Goal: Task Accomplishment & Management: Manage account settings

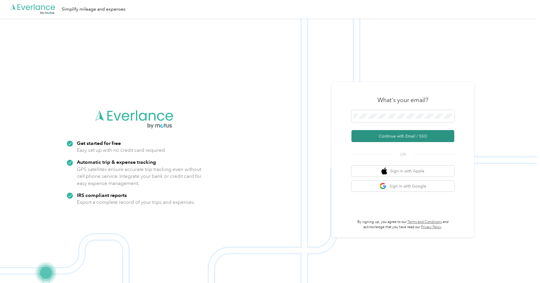
click at [381, 133] on button "Continue with Email / SSO" at bounding box center [402, 136] width 103 height 12
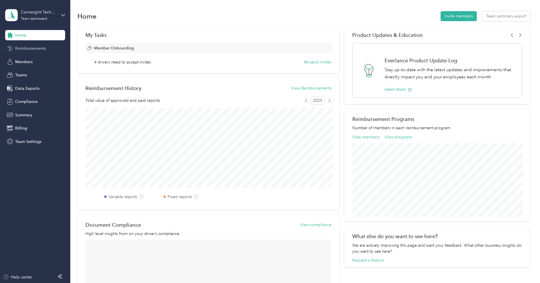
click at [16, 46] on span "Reimbursements" at bounding box center [30, 48] width 31 height 6
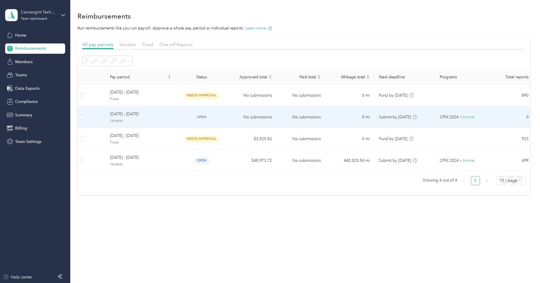
click at [134, 115] on span "[DATE] - [DATE]" at bounding box center [140, 114] width 61 height 6
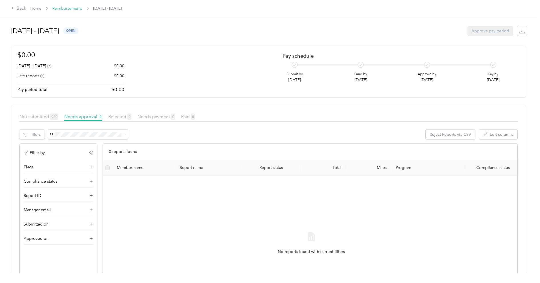
click at [61, 11] on link "Reimbursements" at bounding box center [67, 8] width 30 height 5
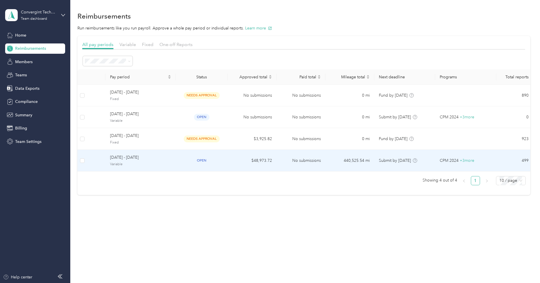
click at [149, 155] on span "[DATE] - [DATE]" at bounding box center [140, 157] width 61 height 6
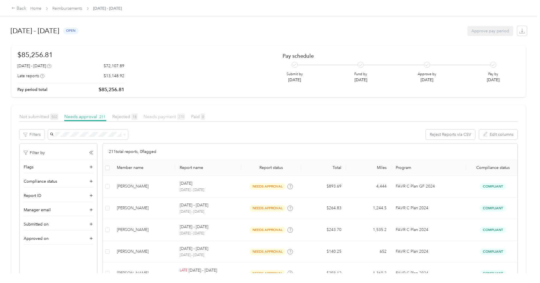
click at [173, 118] on span "Needs payment 270" at bounding box center [164, 116] width 42 height 5
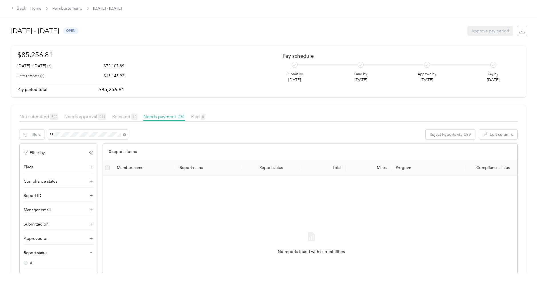
click at [97, 141] on div "[PERSON_NAME]" at bounding box center [88, 143] width 72 height 6
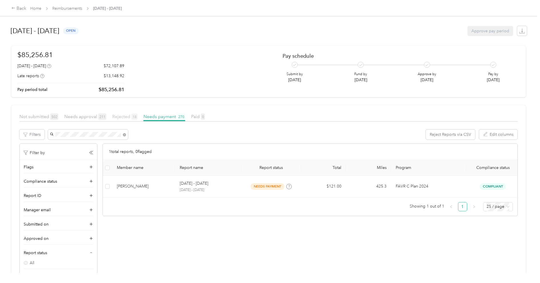
click at [120, 116] on span "Rejected 18" at bounding box center [124, 116] width 25 height 5
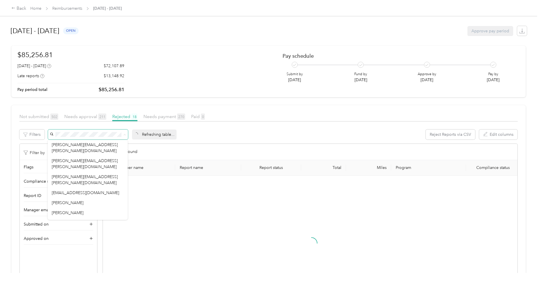
click at [265, 133] on div "Refreshing table... Reject Reports via CSV Edit columns" at bounding box center [283, 134] width 470 height 10
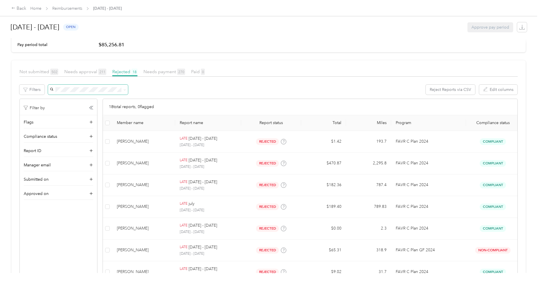
scroll to position [53, 0]
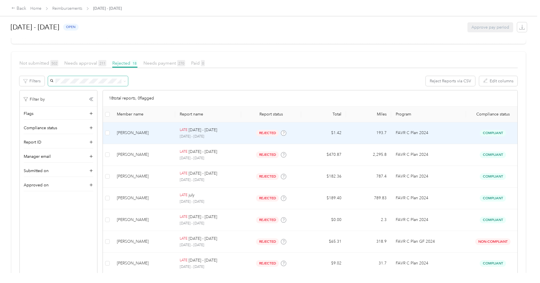
click at [237, 136] on p "[DATE] - [DATE]" at bounding box center [208, 136] width 57 height 5
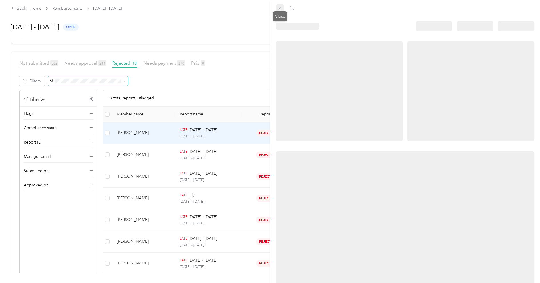
click at [280, 7] on icon at bounding box center [279, 8] width 5 height 5
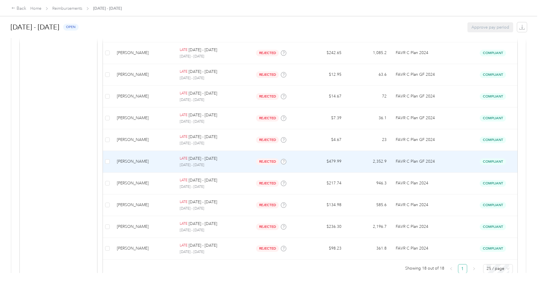
scroll to position [317, 0]
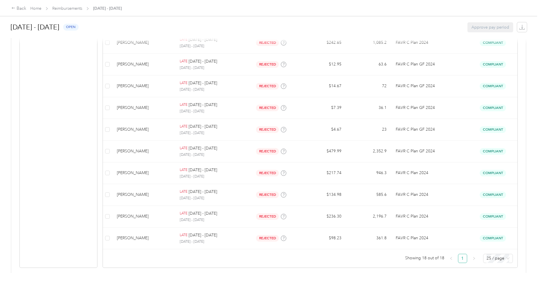
click at [35, 11] on span "Home" at bounding box center [35, 8] width 11 height 6
click at [35, 9] on link "Home" at bounding box center [35, 8] width 11 height 5
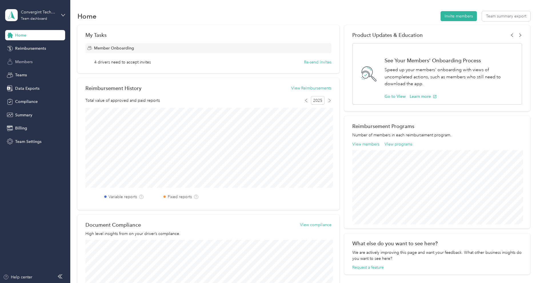
click at [23, 62] on span "Members" at bounding box center [23, 62] width 17 height 6
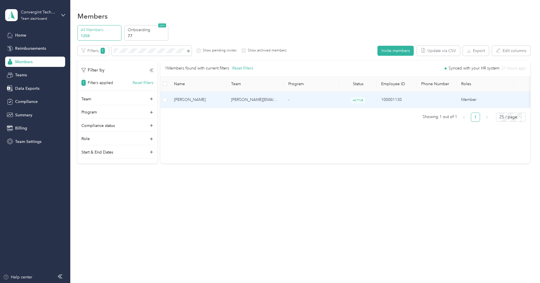
click at [233, 99] on td "[PERSON_NAME][EMAIL_ADDRESS][DOMAIN_NAME]" at bounding box center [255, 100] width 57 height 16
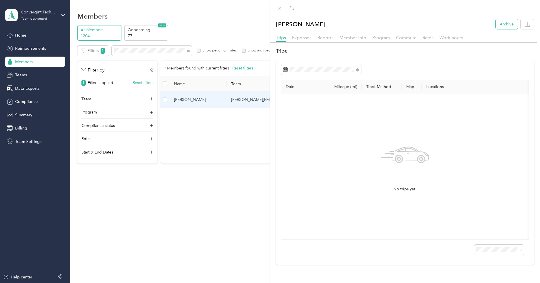
click at [503, 25] on button "Archive" at bounding box center [507, 24] width 22 height 10
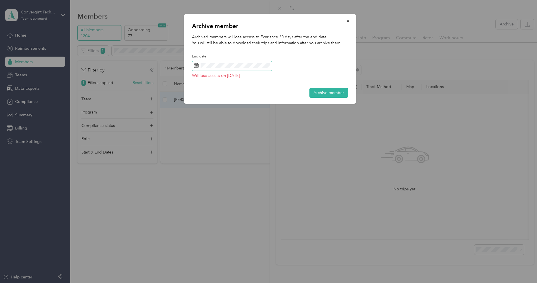
click at [227, 70] on span at bounding box center [232, 66] width 80 height 10
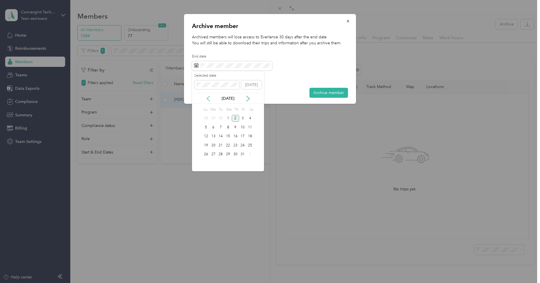
click at [205, 100] on icon at bounding box center [208, 99] width 6 height 6
click at [213, 120] on div "1" at bounding box center [213, 118] width 7 height 7
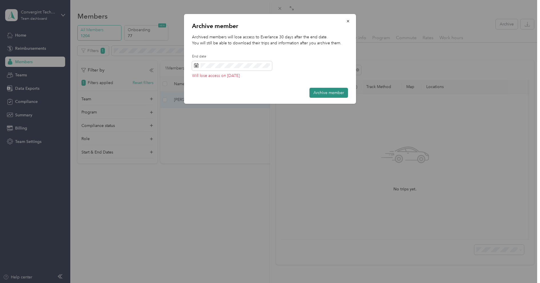
click at [332, 93] on button "Archive member" at bounding box center [328, 93] width 39 height 10
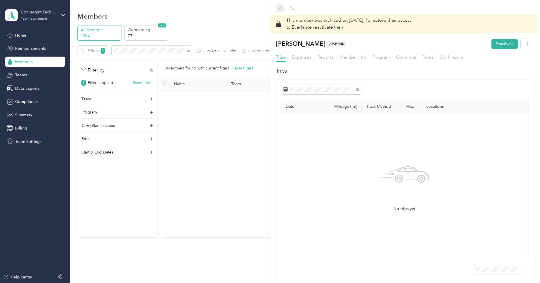
click at [278, 8] on icon at bounding box center [279, 8] width 5 height 5
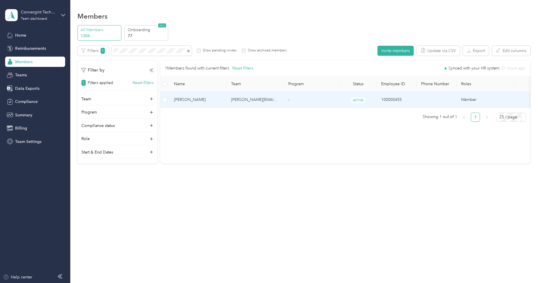
click at [208, 97] on span "[PERSON_NAME]" at bounding box center [198, 100] width 48 height 6
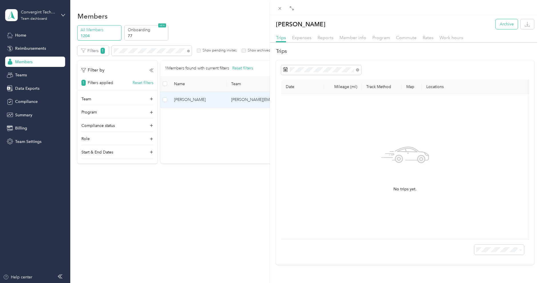
click at [499, 24] on button "Archive" at bounding box center [507, 24] width 22 height 10
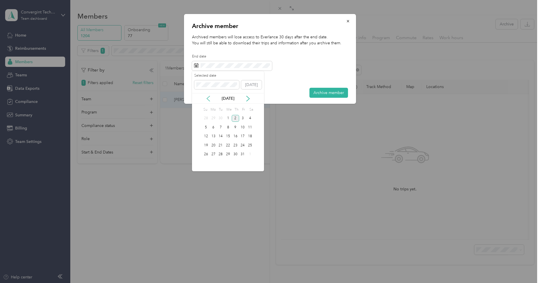
click at [207, 99] on icon at bounding box center [208, 99] width 6 height 6
click at [213, 118] on div "1" at bounding box center [213, 118] width 7 height 7
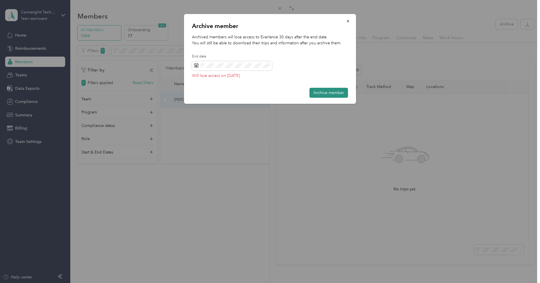
click at [311, 93] on button "Archive member" at bounding box center [328, 93] width 39 height 10
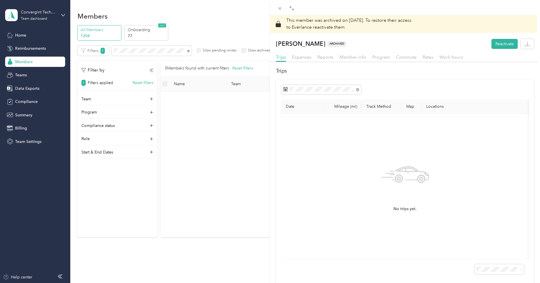
click at [280, 9] on icon at bounding box center [279, 8] width 5 height 5
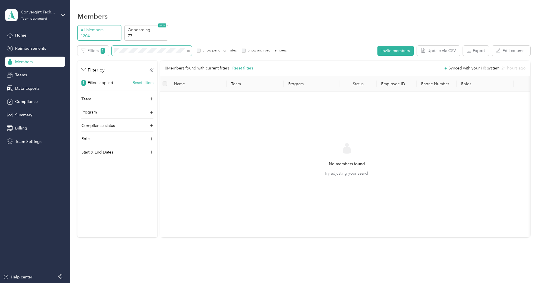
click at [178, 53] on span at bounding box center [152, 51] width 80 height 10
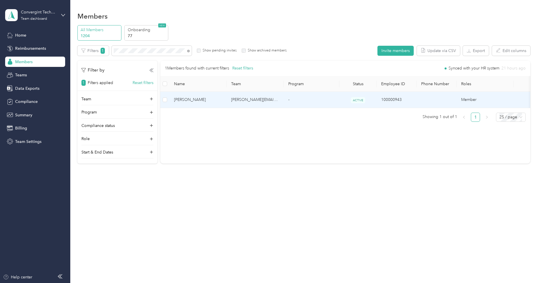
click at [250, 99] on td "[PERSON_NAME][EMAIL_ADDRESS][DOMAIN_NAME]" at bounding box center [255, 100] width 57 height 16
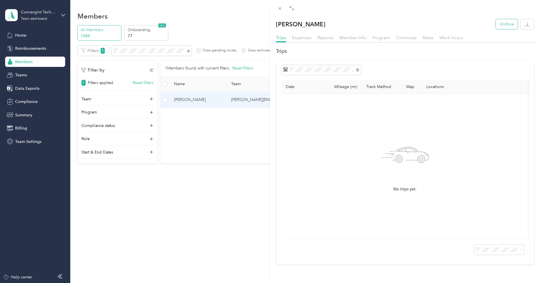
click at [510, 25] on button "Archive" at bounding box center [507, 24] width 22 height 10
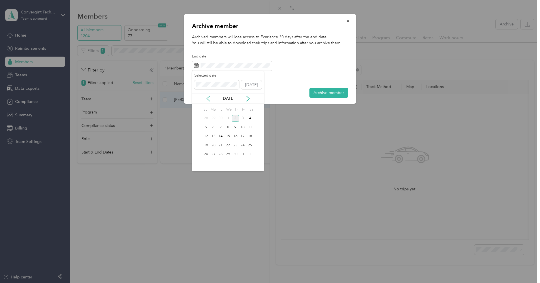
click at [209, 96] on icon at bounding box center [208, 98] width 3 height 5
click at [212, 118] on div "1" at bounding box center [213, 118] width 7 height 7
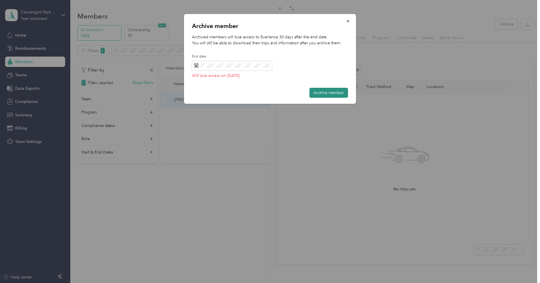
click at [316, 97] on button "Archive member" at bounding box center [328, 93] width 39 height 10
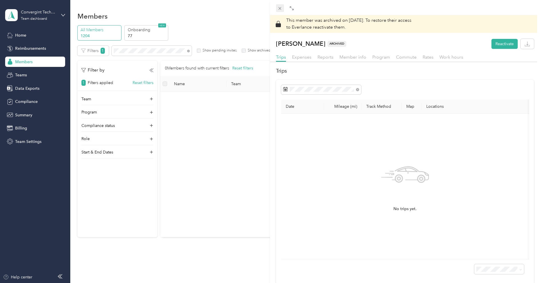
click at [280, 8] on icon at bounding box center [280, 8] width 3 height 3
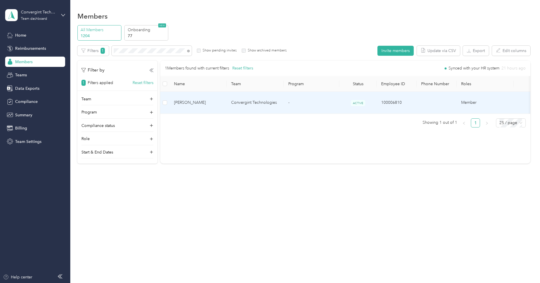
click at [200, 99] on span "[PERSON_NAME]" at bounding box center [198, 102] width 48 height 6
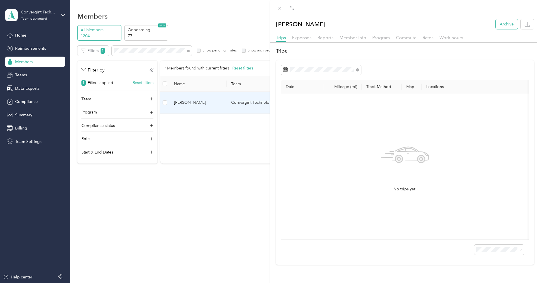
click at [501, 26] on button "Archive" at bounding box center [507, 24] width 22 height 10
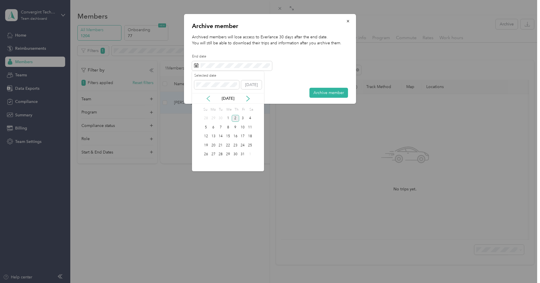
click at [208, 100] on icon at bounding box center [208, 98] width 3 height 5
click at [213, 116] on div "1" at bounding box center [213, 118] width 7 height 7
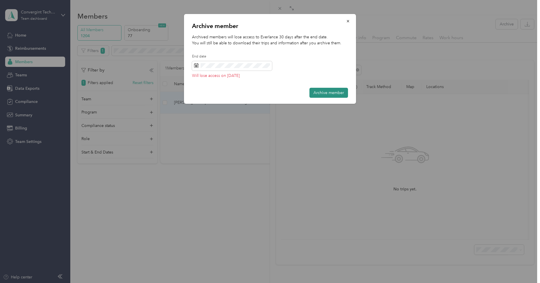
click at [316, 89] on button "Archive member" at bounding box center [328, 93] width 39 height 10
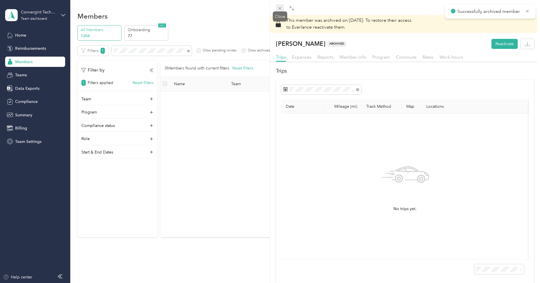
click at [280, 7] on icon at bounding box center [279, 8] width 5 height 5
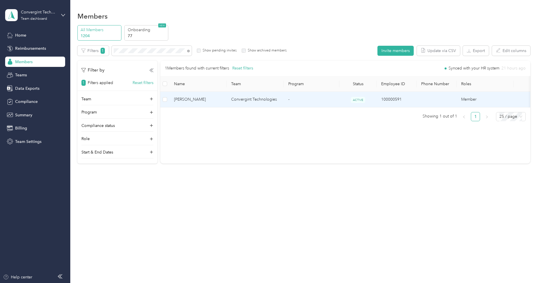
click at [249, 97] on td "Convergint Technologies" at bounding box center [255, 100] width 57 height 16
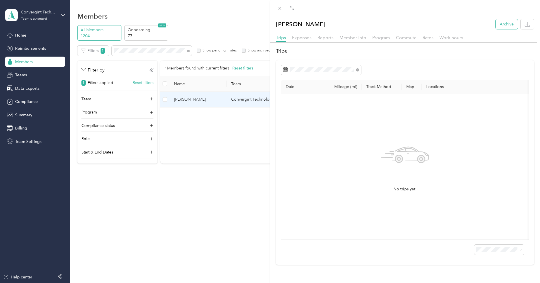
click at [503, 26] on button "Archive" at bounding box center [507, 24] width 22 height 10
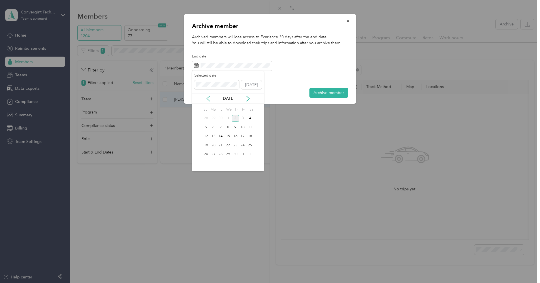
click at [209, 97] on icon at bounding box center [208, 99] width 6 height 6
click at [213, 116] on div "1" at bounding box center [213, 118] width 7 height 7
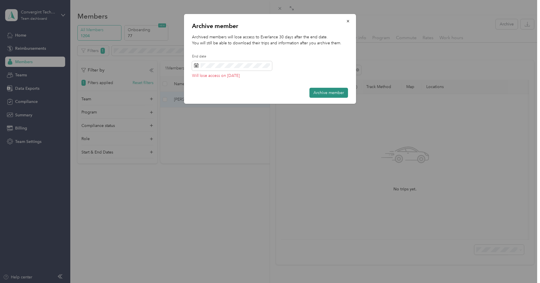
click at [316, 91] on button "Archive member" at bounding box center [328, 93] width 39 height 10
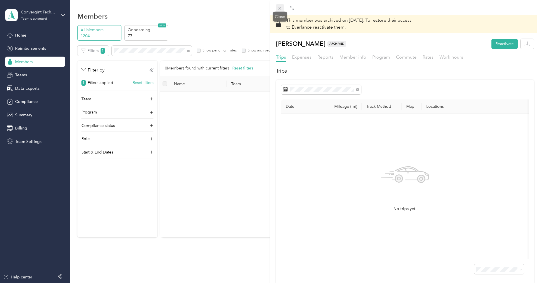
click at [281, 6] on icon at bounding box center [279, 8] width 5 height 5
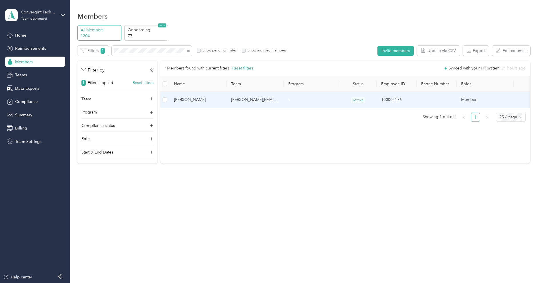
click at [243, 103] on td "[PERSON_NAME][EMAIL_ADDRESS][PERSON_NAME][DOMAIN_NAME]" at bounding box center [255, 100] width 57 height 16
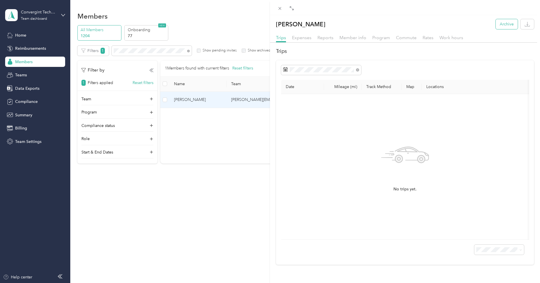
click at [501, 23] on button "Archive" at bounding box center [507, 24] width 22 height 10
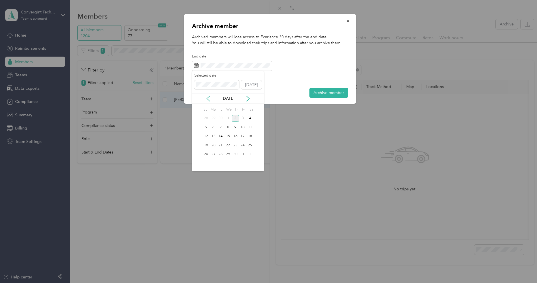
click at [207, 99] on icon at bounding box center [208, 99] width 6 height 6
click at [212, 117] on div "1" at bounding box center [213, 118] width 7 height 7
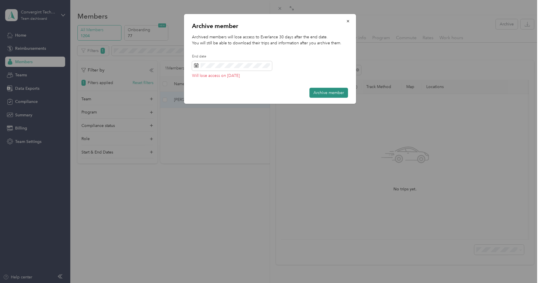
click at [332, 92] on button "Archive member" at bounding box center [328, 93] width 39 height 10
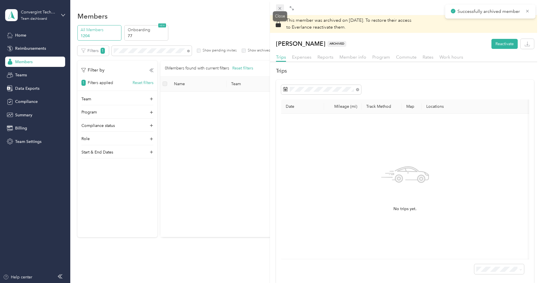
click at [279, 8] on icon at bounding box center [279, 8] width 5 height 5
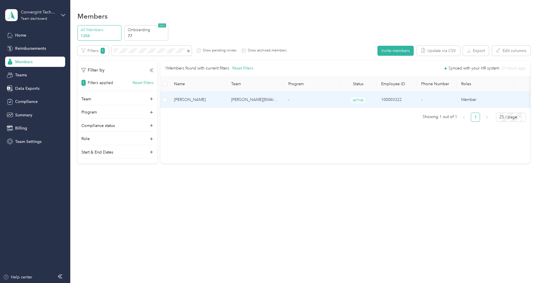
click at [250, 98] on td "[PERSON_NAME][EMAIL_ADDRESS][PERSON_NAME][DOMAIN_NAME]" at bounding box center [255, 100] width 57 height 16
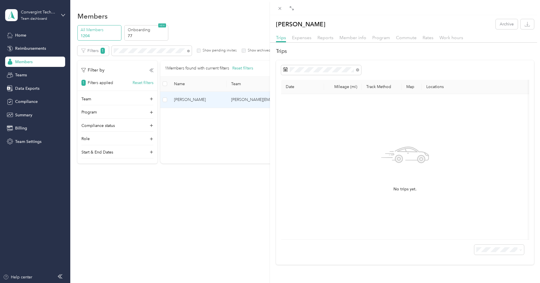
click at [507, 29] on div "[PERSON_NAME] Archive Trips Expenses Reports Member info Program Commute Rates …" at bounding box center [405, 141] width 270 height 245
click at [507, 29] on button "Archive" at bounding box center [507, 24] width 22 height 10
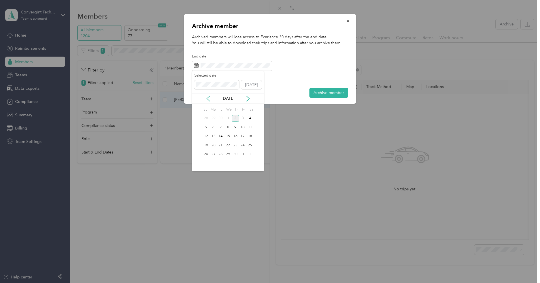
click at [207, 99] on icon at bounding box center [208, 98] width 3 height 5
click at [211, 115] on div "1" at bounding box center [213, 118] width 7 height 7
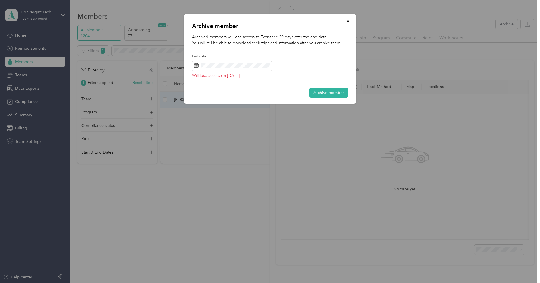
click at [332, 85] on div "Archive member Archived members will lose access to Everlance 30 days after the…" at bounding box center [270, 59] width 172 height 90
click at [332, 90] on button "Archive member" at bounding box center [328, 93] width 39 height 10
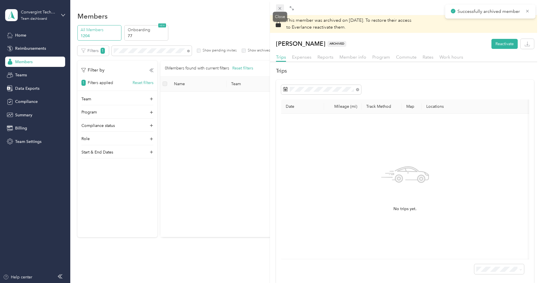
click at [279, 8] on icon at bounding box center [280, 8] width 3 height 3
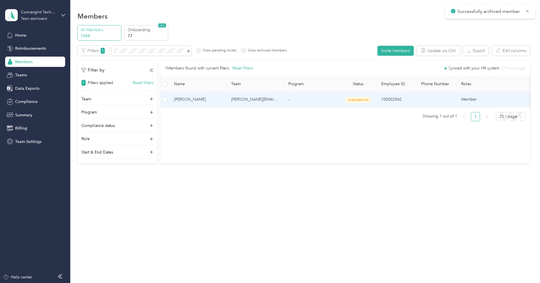
click at [241, 103] on td "[PERSON_NAME][EMAIL_ADDRESS][PERSON_NAME][DOMAIN_NAME]" at bounding box center [255, 100] width 57 height 16
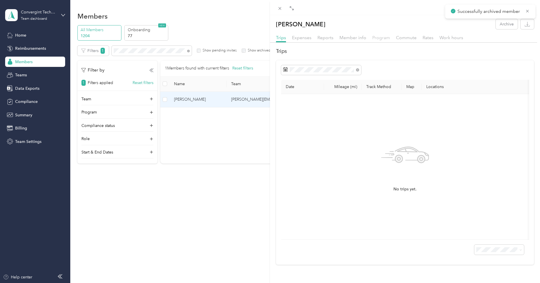
click at [376, 38] on span "Program" at bounding box center [381, 37] width 18 height 5
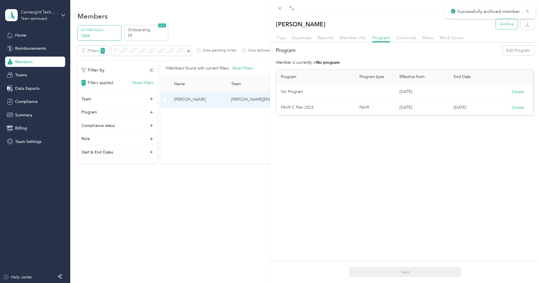
click at [509, 27] on button "Archive" at bounding box center [507, 24] width 22 height 10
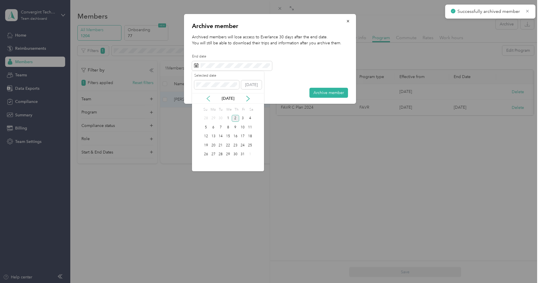
click at [208, 96] on icon at bounding box center [208, 99] width 6 height 6
click at [213, 119] on div "1" at bounding box center [213, 118] width 7 height 7
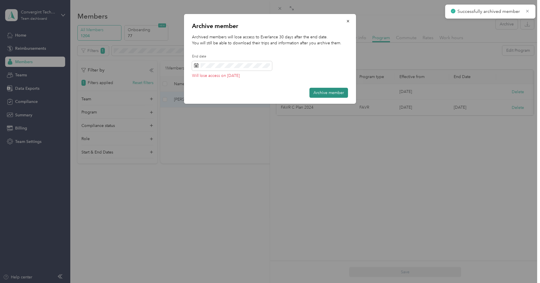
click at [314, 89] on button "Archive member" at bounding box center [328, 93] width 39 height 10
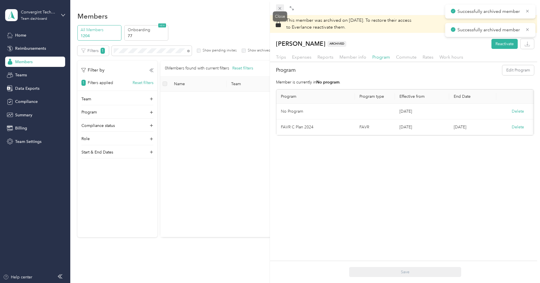
click at [279, 9] on icon at bounding box center [280, 8] width 3 height 3
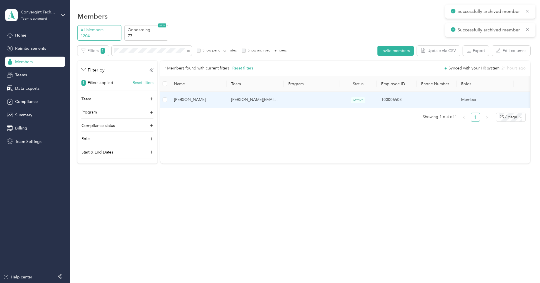
click at [221, 96] on td "[PERSON_NAME]" at bounding box center [197, 100] width 57 height 16
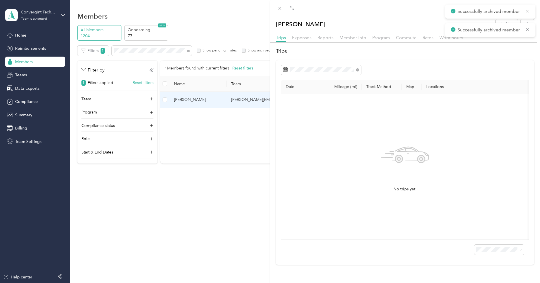
click at [529, 10] on icon at bounding box center [527, 11] width 5 height 5
click at [508, 23] on button "Archive" at bounding box center [507, 24] width 22 height 10
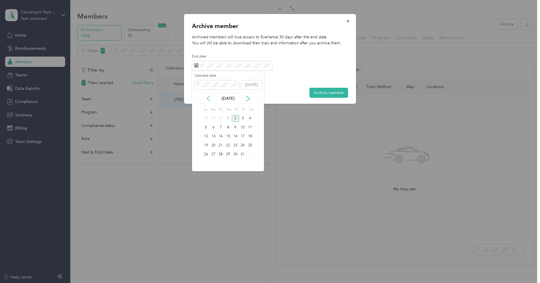
click at [207, 99] on icon at bounding box center [208, 99] width 6 height 6
click at [215, 118] on div "1" at bounding box center [213, 118] width 7 height 7
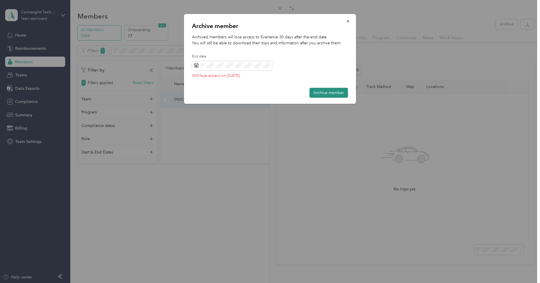
click at [315, 92] on button "Archive member" at bounding box center [328, 93] width 39 height 10
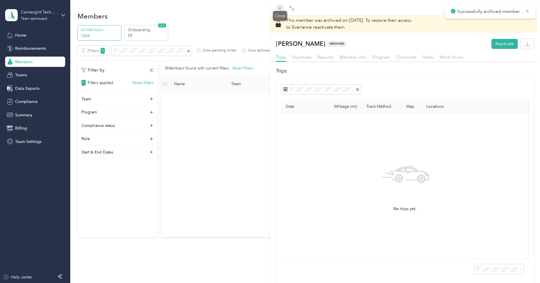
click at [281, 10] on icon at bounding box center [279, 8] width 5 height 5
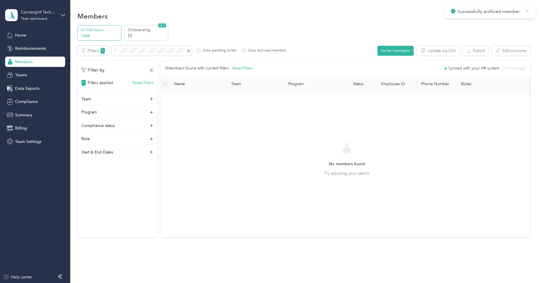
click at [527, 13] on icon at bounding box center [527, 11] width 5 height 5
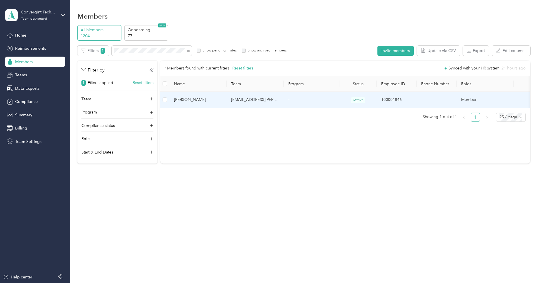
click at [230, 96] on td "[EMAIL_ADDRESS][PERSON_NAME][DOMAIN_NAME]" at bounding box center [255, 100] width 57 height 16
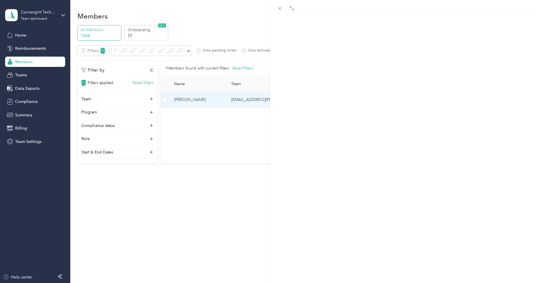
click at [502, 25] on button "Archive" at bounding box center [507, 24] width 22 height 10
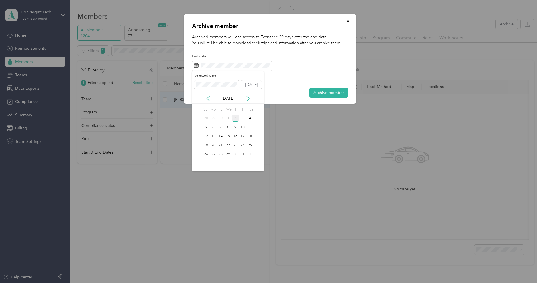
click at [209, 97] on icon at bounding box center [208, 99] width 6 height 6
click at [213, 116] on div "1" at bounding box center [213, 118] width 7 height 7
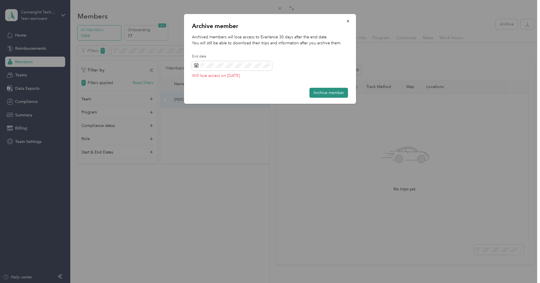
click at [324, 90] on button "Archive member" at bounding box center [328, 93] width 39 height 10
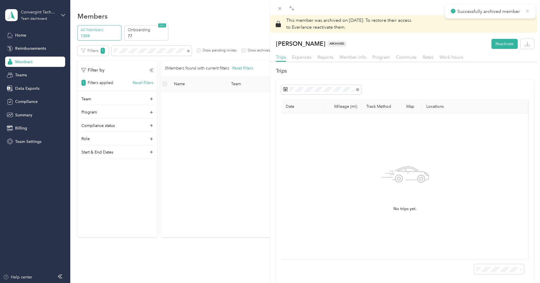
click at [526, 12] on icon at bounding box center [527, 11] width 5 height 5
click at [229, 22] on div "This member was archived on [DATE] . To restore their access to Everlance react…" at bounding box center [270, 141] width 540 height 283
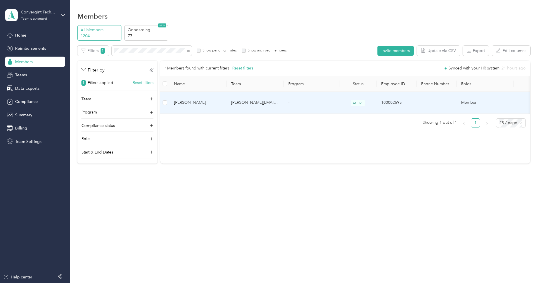
click at [410, 101] on td "100002595" at bounding box center [397, 103] width 40 height 22
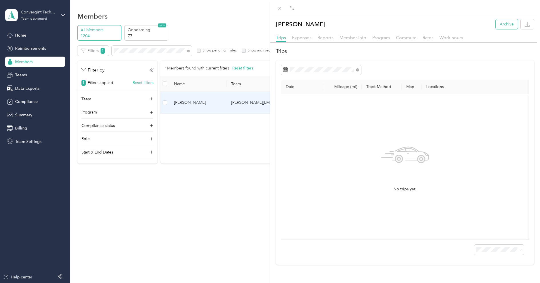
click at [500, 23] on button "Archive" at bounding box center [507, 24] width 22 height 10
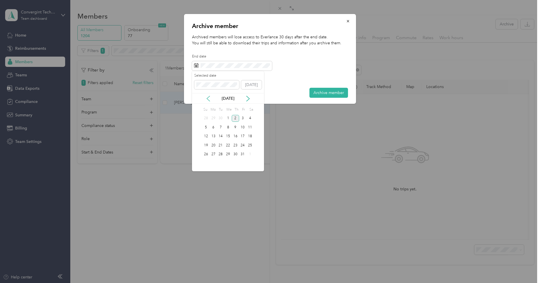
click at [207, 99] on icon at bounding box center [208, 99] width 6 height 6
click at [215, 117] on div "1" at bounding box center [213, 118] width 7 height 7
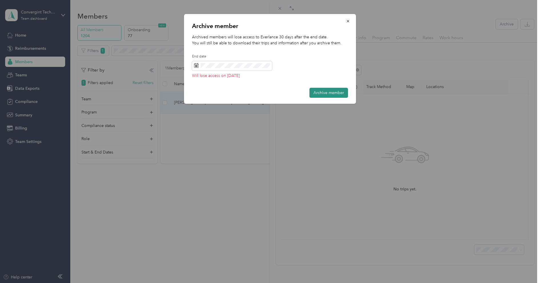
click at [330, 95] on button "Archive member" at bounding box center [328, 93] width 39 height 10
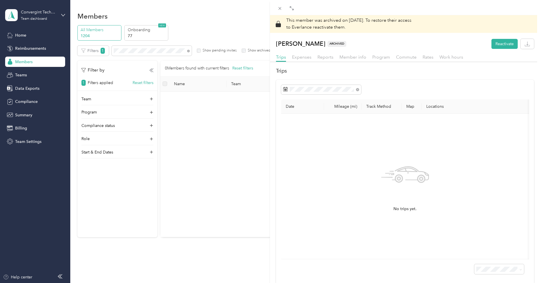
click at [249, 23] on div "This member was archived on [DATE] . To restore their access to Everlance react…" at bounding box center [270, 141] width 540 height 283
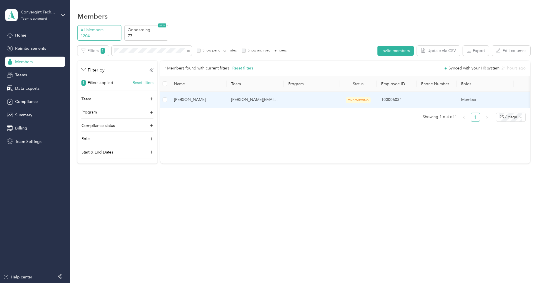
click at [277, 98] on td "[PERSON_NAME][EMAIL_ADDRESS][PERSON_NAME][DOMAIN_NAME]" at bounding box center [255, 100] width 57 height 16
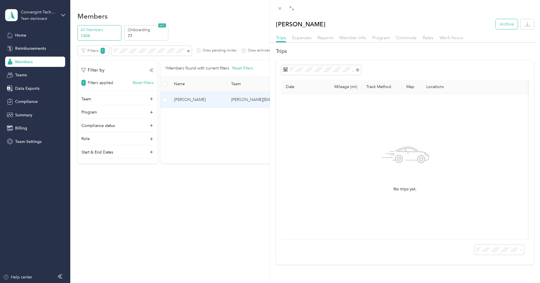
click at [515, 26] on button "Archive" at bounding box center [507, 24] width 22 height 10
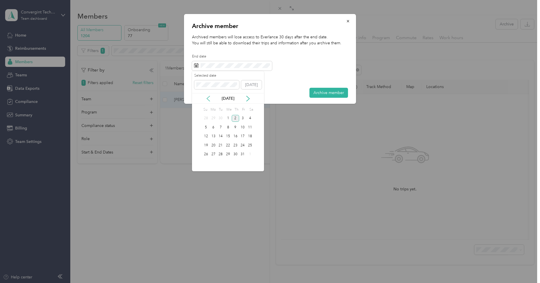
click at [211, 97] on icon at bounding box center [208, 99] width 6 height 6
click at [211, 118] on div "1" at bounding box center [213, 118] width 7 height 7
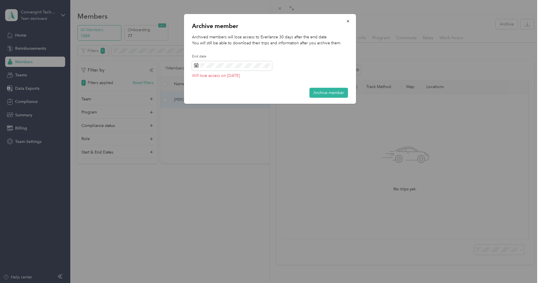
click at [329, 87] on div "Archive member Archived members will lose access to Everlance 30 days after the…" at bounding box center [270, 59] width 172 height 90
click at [329, 89] on button "Archive member" at bounding box center [328, 93] width 39 height 10
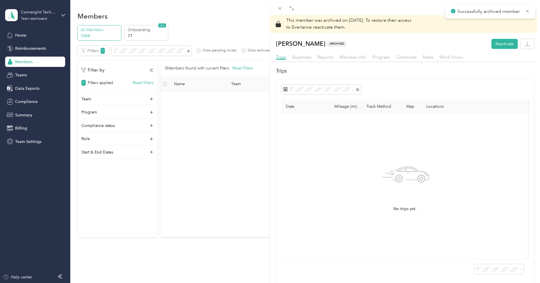
click at [244, 21] on div "This member was archived on [DATE] . To restore their access to Everlance react…" at bounding box center [270, 141] width 540 height 283
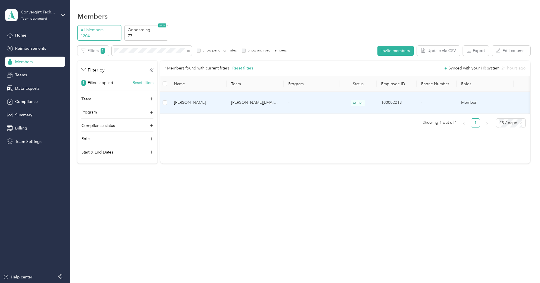
click at [259, 100] on td "[PERSON_NAME][EMAIL_ADDRESS][PERSON_NAME][DOMAIN_NAME]" at bounding box center [255, 103] width 57 height 22
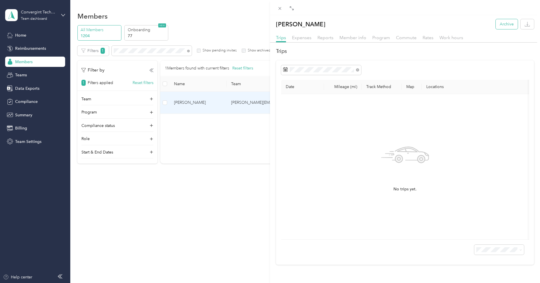
click at [506, 21] on button "Archive" at bounding box center [507, 24] width 22 height 10
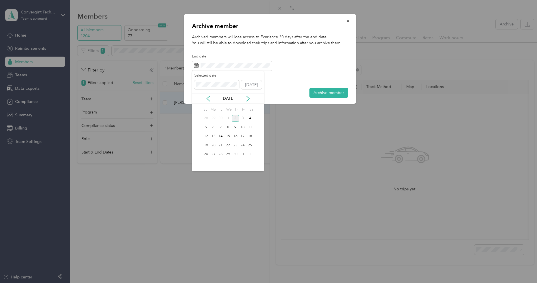
click at [206, 102] on div "[DATE]" at bounding box center [228, 98] width 72 height 11
click at [208, 96] on icon at bounding box center [208, 99] width 6 height 6
click at [216, 118] on div "1" at bounding box center [213, 118] width 7 height 7
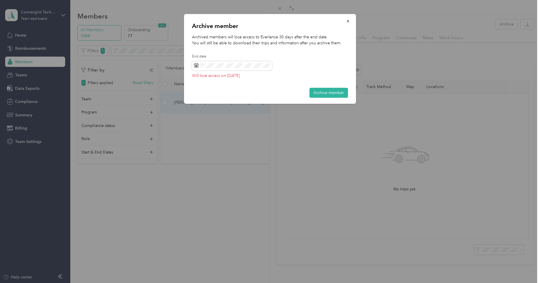
click at [322, 103] on div "Archive member Archived members will lose access to Everlance 30 days after the…" at bounding box center [270, 59] width 172 height 90
click at [327, 95] on button "Archive member" at bounding box center [328, 93] width 39 height 10
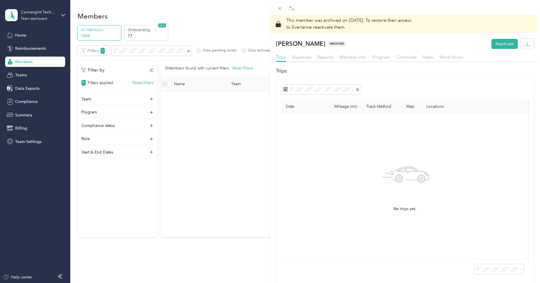
click at [211, 44] on div "This member was archived on [DATE] . To restore their access to Everlance react…" at bounding box center [270, 141] width 540 height 283
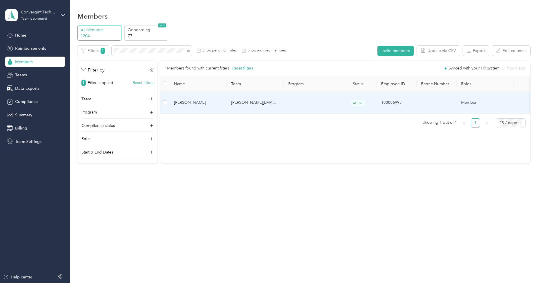
click at [284, 100] on td "-" at bounding box center [312, 103] width 56 height 22
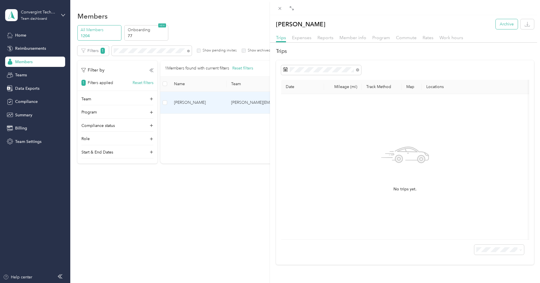
click at [505, 25] on button "Archive" at bounding box center [507, 24] width 22 height 10
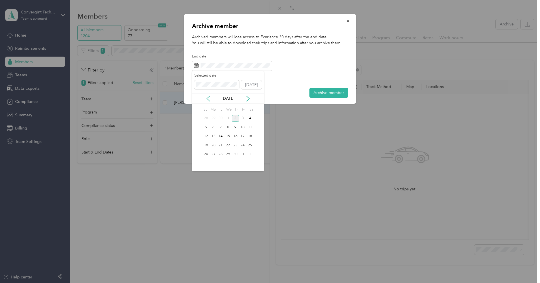
click at [211, 97] on icon at bounding box center [208, 99] width 6 height 6
click at [213, 116] on div "1" at bounding box center [213, 118] width 7 height 7
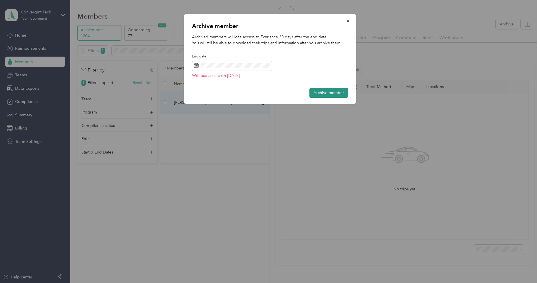
click at [321, 91] on button "Archive member" at bounding box center [328, 93] width 39 height 10
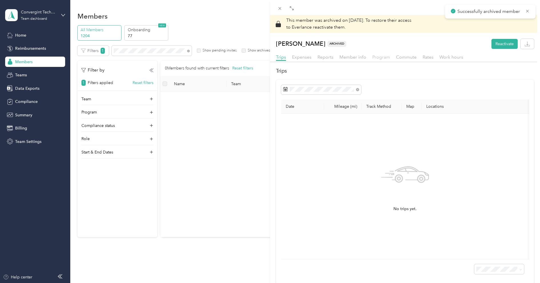
click at [384, 55] on span "Program" at bounding box center [381, 56] width 18 height 5
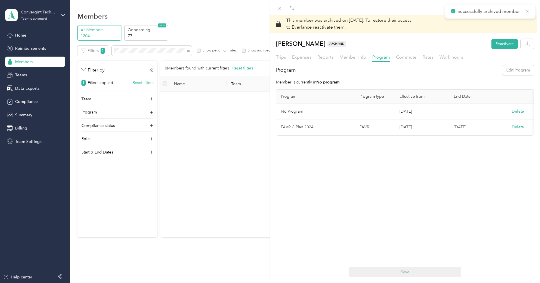
click at [237, 22] on div "This member was archived on [DATE] . To restore their access to Everlance react…" at bounding box center [270, 141] width 540 height 283
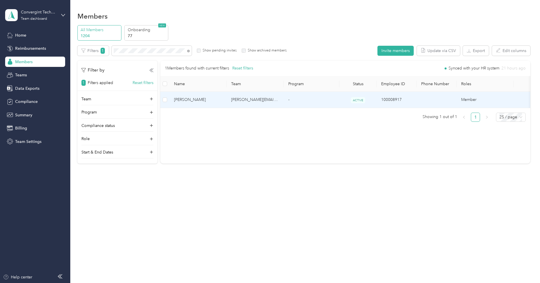
click at [232, 100] on td "[PERSON_NAME][EMAIL_ADDRESS][PERSON_NAME][DOMAIN_NAME]" at bounding box center [255, 100] width 57 height 16
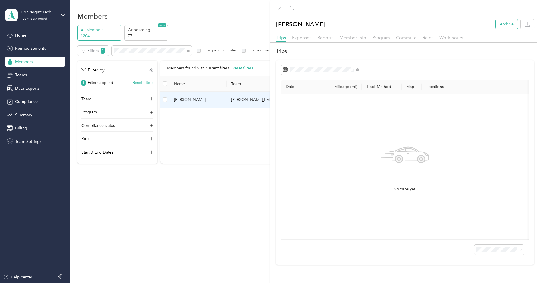
click at [504, 25] on button "Archive" at bounding box center [507, 24] width 22 height 10
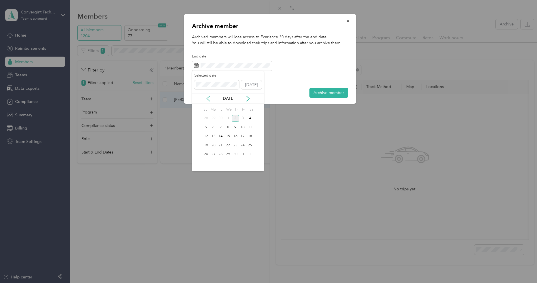
click at [209, 99] on icon at bounding box center [208, 99] width 6 height 6
click at [213, 119] on div "1" at bounding box center [213, 118] width 7 height 7
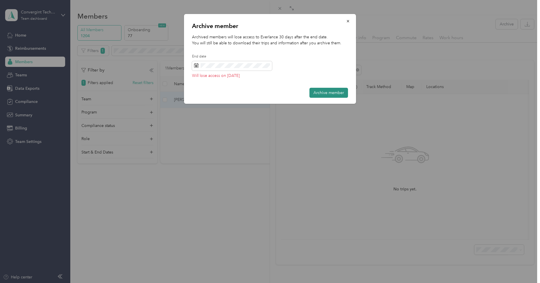
click at [326, 95] on button "Archive member" at bounding box center [328, 93] width 39 height 10
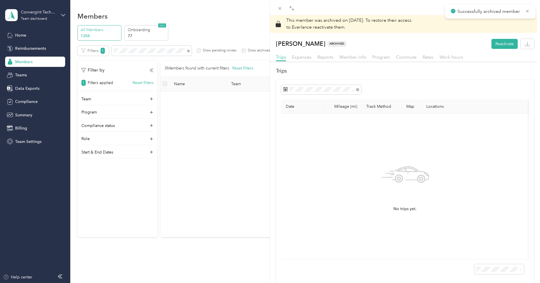
click at [201, 118] on div "This member was archived on [DATE] . To restore their access to Everlance react…" at bounding box center [270, 141] width 540 height 283
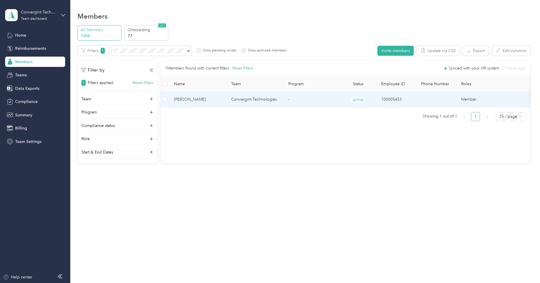
click at [215, 97] on span "[PERSON_NAME]" at bounding box center [198, 99] width 48 height 6
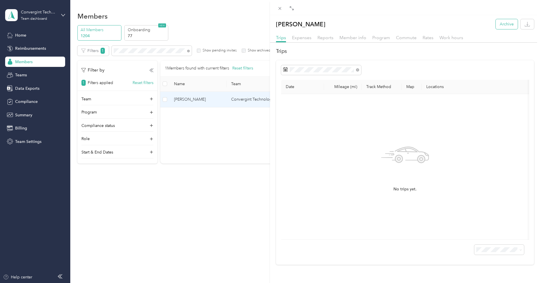
click at [505, 26] on button "Archive" at bounding box center [507, 24] width 22 height 10
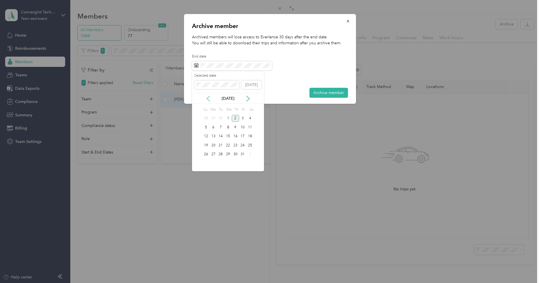
click at [208, 99] on icon at bounding box center [208, 98] width 3 height 5
click at [210, 116] on div "1" at bounding box center [213, 118] width 7 height 7
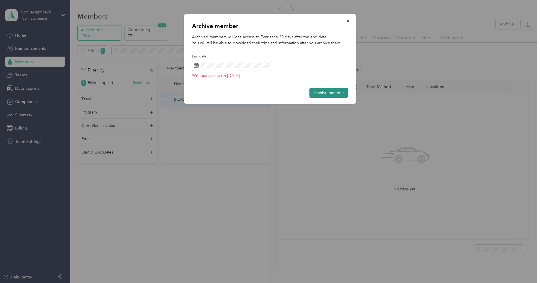
click at [317, 93] on button "Archive member" at bounding box center [328, 93] width 39 height 10
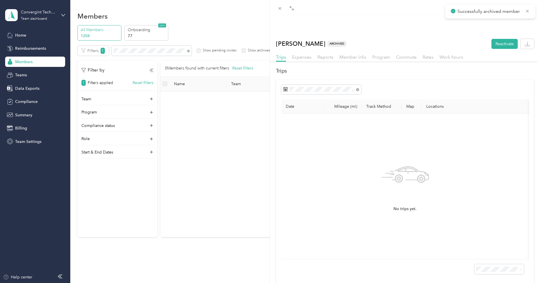
click at [238, 125] on div "This member was archived on [DATE] . To restore their access to Everlance react…" at bounding box center [270, 141] width 540 height 283
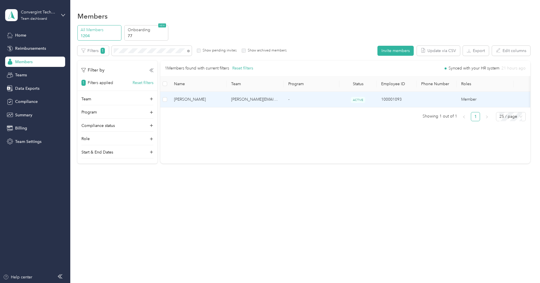
click at [223, 99] on td "[PERSON_NAME]" at bounding box center [197, 100] width 57 height 16
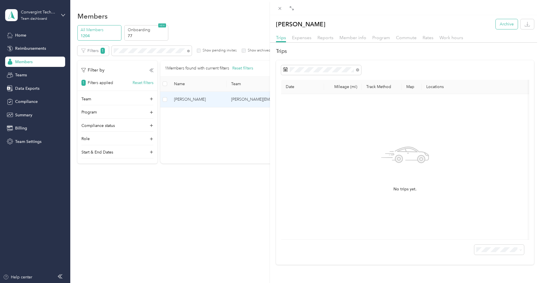
click at [503, 23] on button "Archive" at bounding box center [507, 24] width 22 height 10
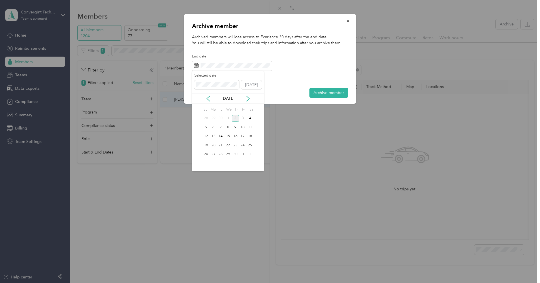
click at [212, 99] on div "[DATE]" at bounding box center [228, 98] width 72 height 6
click at [211, 99] on div "[DATE]" at bounding box center [228, 98] width 72 height 6
click at [210, 99] on icon at bounding box center [208, 99] width 6 height 6
click at [214, 116] on div "1" at bounding box center [213, 118] width 7 height 7
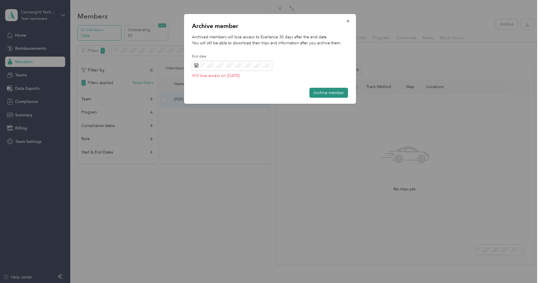
click at [325, 95] on button "Archive member" at bounding box center [328, 93] width 39 height 10
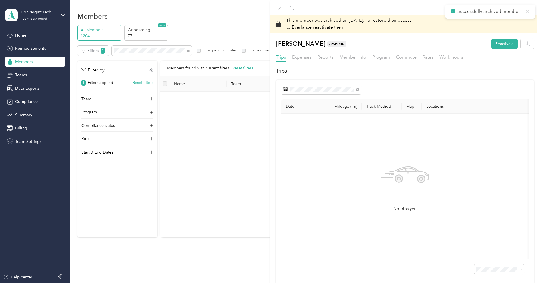
click at [208, 107] on div "This member was archived on [DATE] . To restore their access to Everlance react…" at bounding box center [270, 141] width 540 height 283
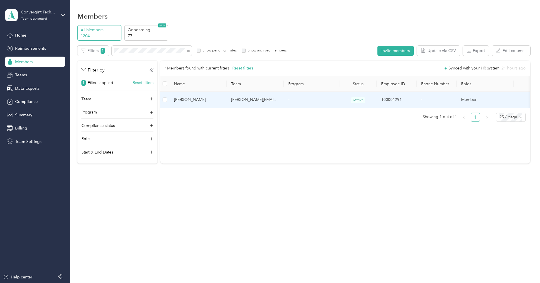
click at [222, 99] on span "[PERSON_NAME]" at bounding box center [198, 100] width 48 height 6
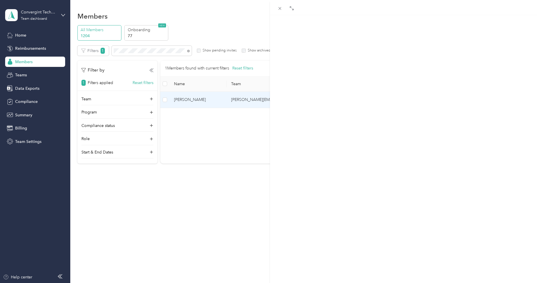
click at [503, 26] on button "Archive" at bounding box center [507, 24] width 22 height 10
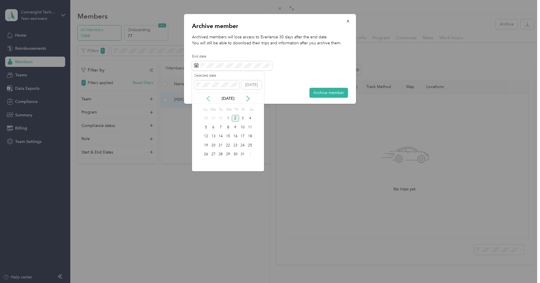
click at [211, 96] on icon at bounding box center [208, 99] width 6 height 6
click at [214, 118] on div "1" at bounding box center [213, 118] width 7 height 7
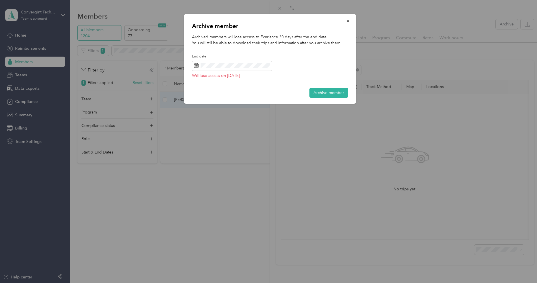
click at [340, 86] on div "Archive member Archived members will lose access to Everlance 30 days after the…" at bounding box center [270, 59] width 172 height 90
click at [337, 90] on button "Archive member" at bounding box center [328, 93] width 39 height 10
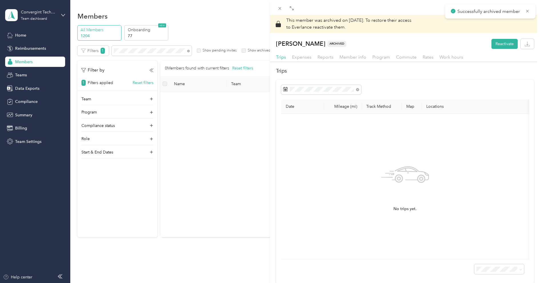
click at [229, 142] on div "This member was archived on [DATE] . To restore their access to Everlance react…" at bounding box center [270, 141] width 540 height 283
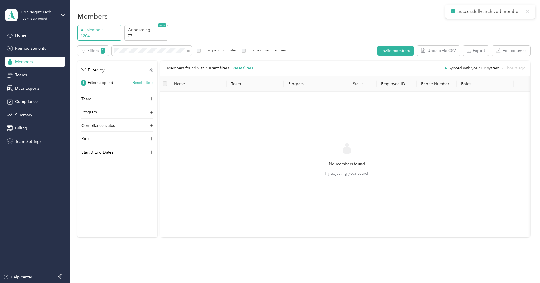
click at [224, 131] on div "No members found Try adjusting your search" at bounding box center [347, 164] width 364 height 136
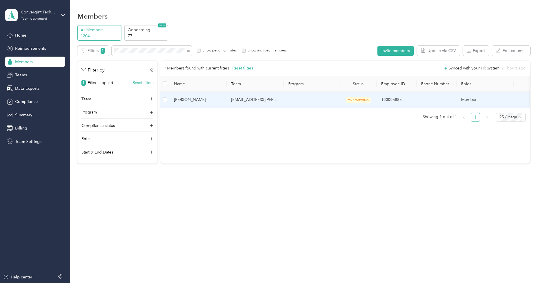
click at [220, 101] on span "[PERSON_NAME]" at bounding box center [198, 100] width 48 height 6
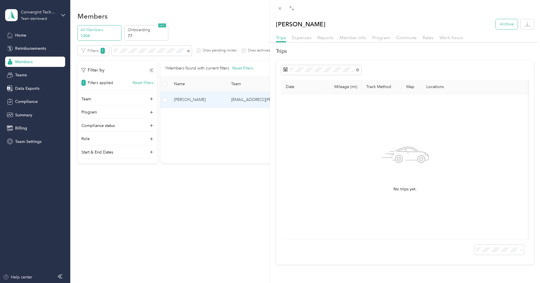
click at [504, 25] on button "Archive" at bounding box center [507, 24] width 22 height 10
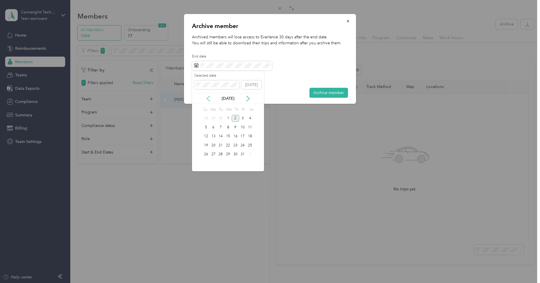
click at [209, 96] on icon at bounding box center [208, 98] width 3 height 5
click at [212, 115] on div "1" at bounding box center [213, 118] width 7 height 7
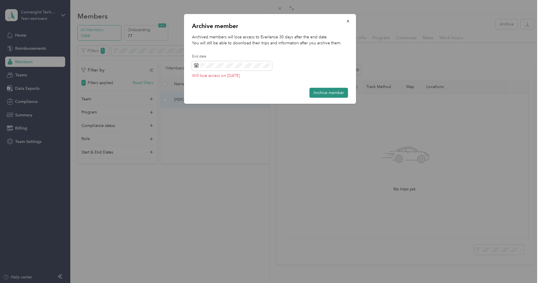
click at [328, 91] on button "Archive member" at bounding box center [328, 93] width 39 height 10
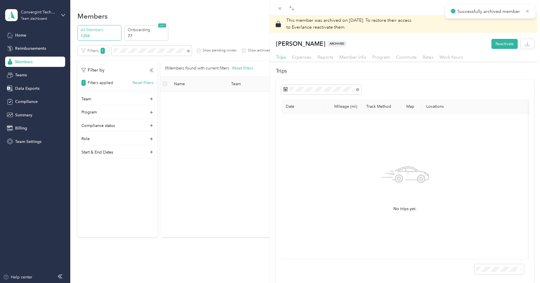
click at [204, 106] on div "This member was archived on [DATE] . To restore their access to Everlance react…" at bounding box center [270, 141] width 540 height 283
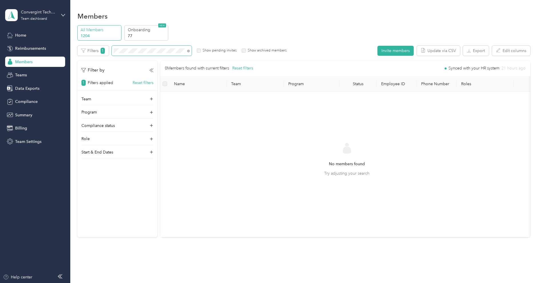
click at [160, 53] on span at bounding box center [152, 51] width 80 height 10
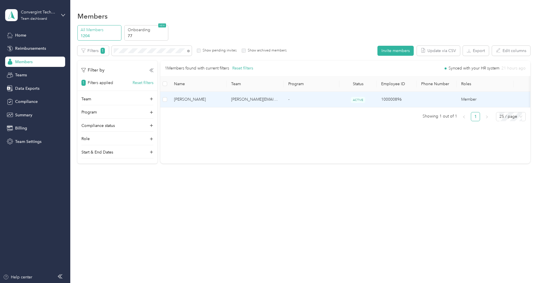
click at [242, 101] on td "[PERSON_NAME][EMAIL_ADDRESS][PERSON_NAME][DOMAIN_NAME]" at bounding box center [255, 100] width 57 height 16
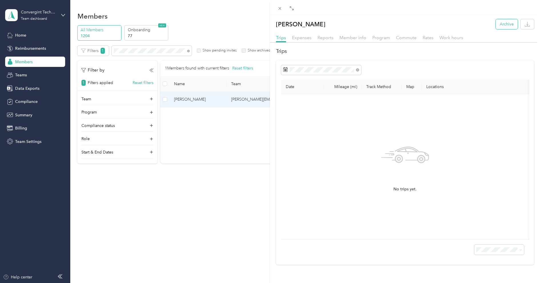
click at [503, 25] on button "Archive" at bounding box center [507, 24] width 22 height 10
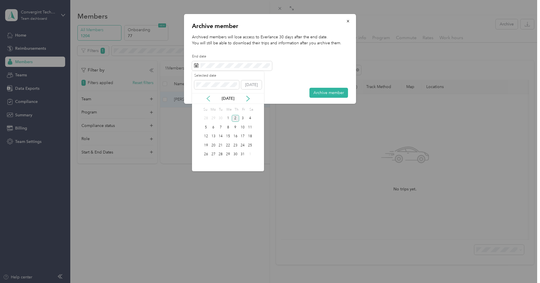
click at [208, 96] on icon at bounding box center [208, 99] width 6 height 6
click at [211, 116] on div "1" at bounding box center [213, 118] width 7 height 7
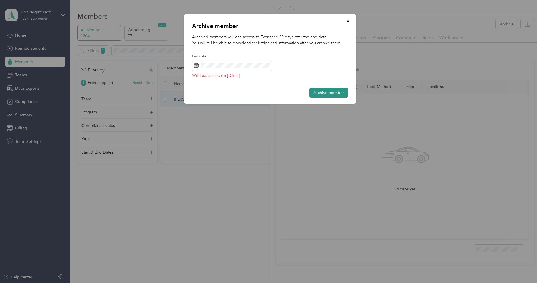
click at [315, 93] on button "Archive member" at bounding box center [328, 93] width 39 height 10
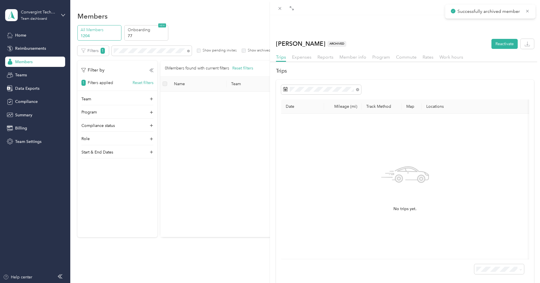
click at [234, 120] on div "This member was archived on [DATE] . To restore their access to Everlance react…" at bounding box center [270, 141] width 540 height 283
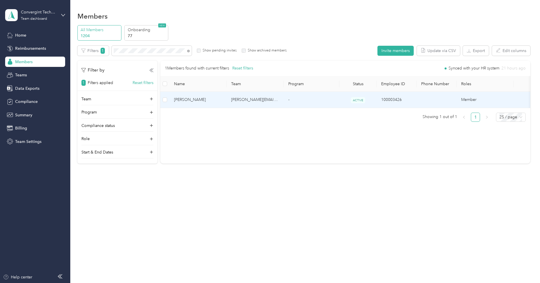
click at [329, 101] on td "-" at bounding box center [312, 100] width 56 height 16
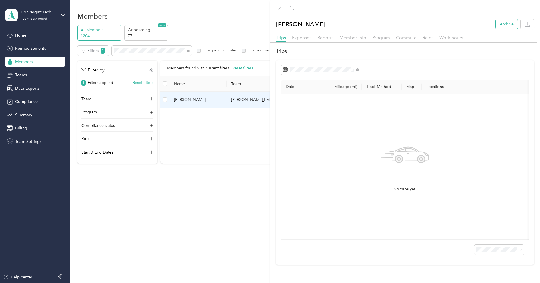
click at [511, 25] on button "Archive" at bounding box center [507, 24] width 22 height 10
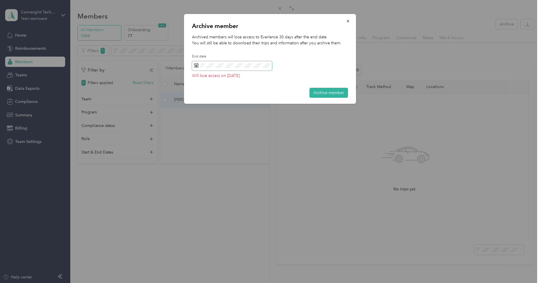
click at [239, 69] on span at bounding box center [232, 66] width 80 height 10
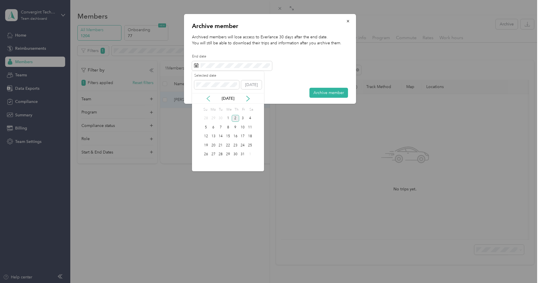
click at [209, 99] on icon at bounding box center [208, 99] width 6 height 6
click at [210, 119] on div "1" at bounding box center [213, 118] width 7 height 7
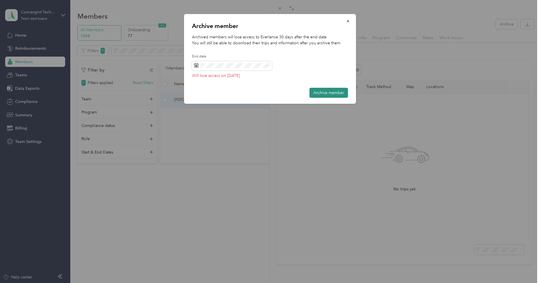
click at [319, 89] on button "Archive member" at bounding box center [328, 93] width 39 height 10
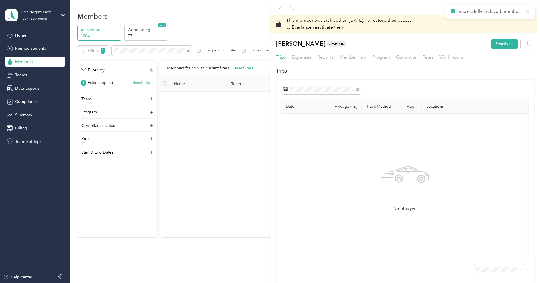
click at [246, 115] on div "This member was archived on [DATE] . To restore their access to Everlance react…" at bounding box center [270, 141] width 540 height 283
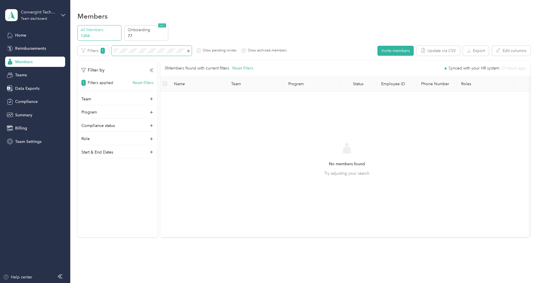
click at [169, 54] on span at bounding box center [152, 51] width 80 height 10
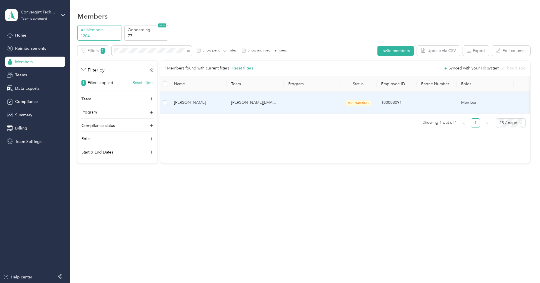
click at [243, 101] on td "[PERSON_NAME][EMAIL_ADDRESS][PERSON_NAME][DOMAIN_NAME]" at bounding box center [255, 103] width 57 height 22
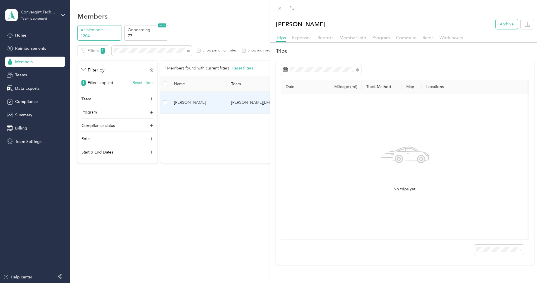
click at [502, 22] on button "Archive" at bounding box center [507, 24] width 22 height 10
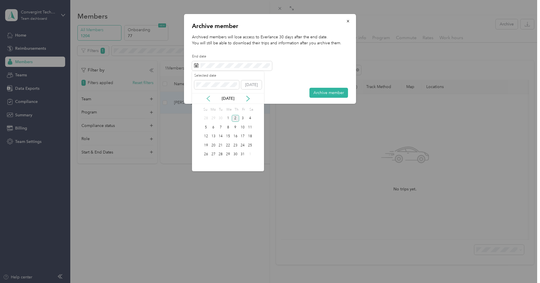
click at [209, 101] on icon at bounding box center [208, 99] width 6 height 6
click at [213, 115] on div "1" at bounding box center [213, 118] width 7 height 7
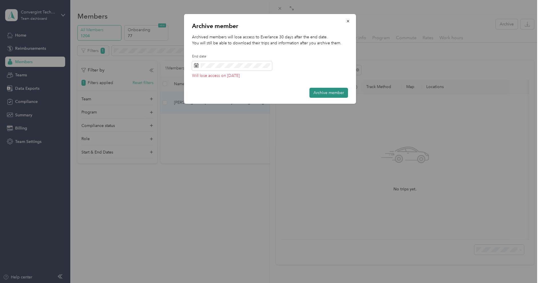
click at [319, 95] on button "Archive member" at bounding box center [328, 93] width 39 height 10
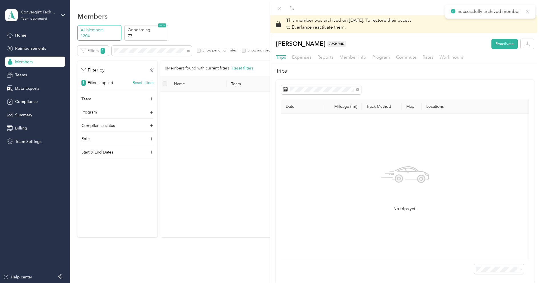
click at [235, 138] on div "This member was archived on [DATE] . To restore their access to Everlance react…" at bounding box center [270, 141] width 540 height 283
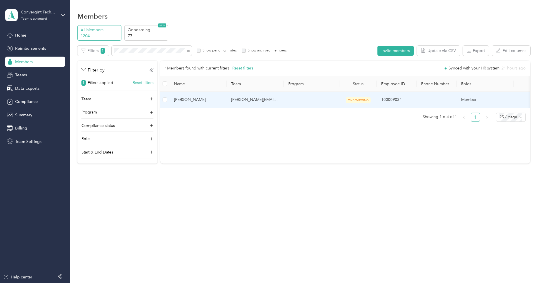
click at [229, 98] on td "[PERSON_NAME][EMAIL_ADDRESS][PERSON_NAME][DOMAIN_NAME]" at bounding box center [255, 100] width 57 height 16
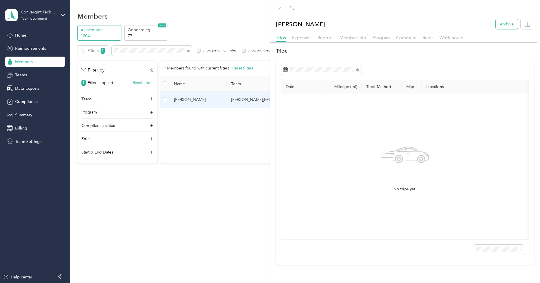
click at [509, 25] on button "Archive" at bounding box center [507, 24] width 22 height 10
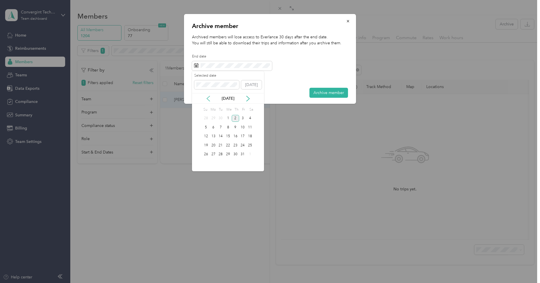
click at [207, 99] on icon at bounding box center [208, 99] width 6 height 6
click at [212, 117] on div "1" at bounding box center [213, 118] width 7 height 7
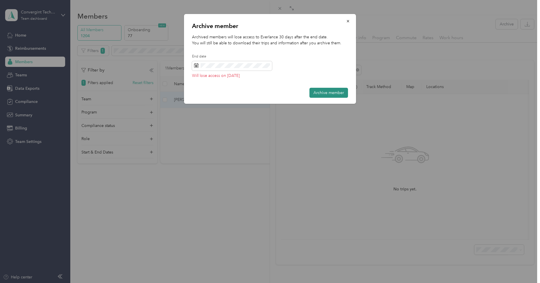
click at [310, 93] on button "Archive member" at bounding box center [328, 93] width 39 height 10
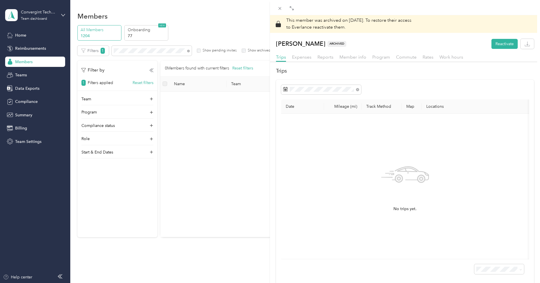
click at [187, 75] on div "This member was archived on [DATE] . To restore their access to Everlance react…" at bounding box center [270, 141] width 540 height 283
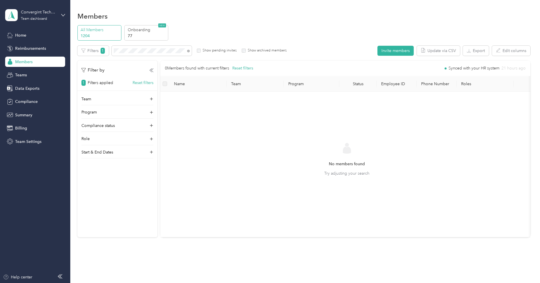
click at [171, 47] on span at bounding box center [152, 51] width 80 height 10
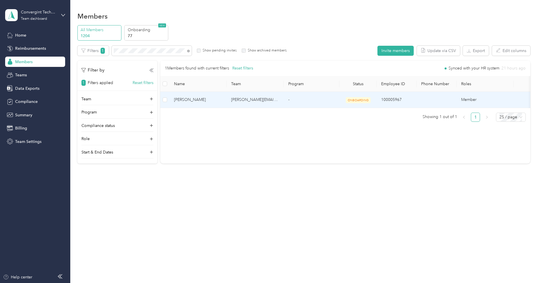
click at [375, 102] on td "ONBOARDING" at bounding box center [357, 100] width 37 height 16
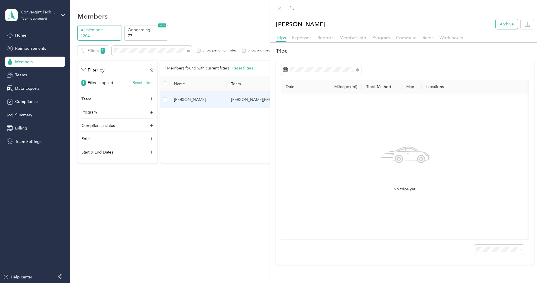
click at [498, 26] on button "Archive" at bounding box center [507, 24] width 22 height 10
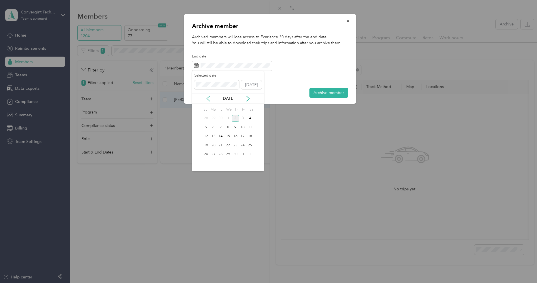
click at [209, 99] on icon at bounding box center [208, 99] width 6 height 6
click at [215, 116] on div "1" at bounding box center [213, 118] width 7 height 7
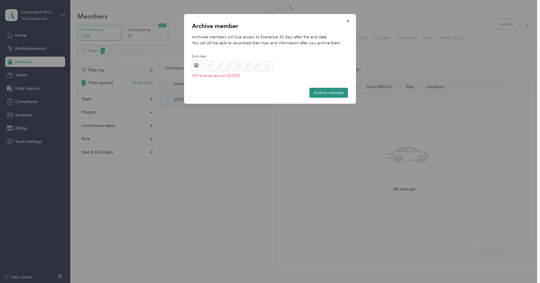
click at [316, 92] on button "Archive member" at bounding box center [328, 93] width 39 height 10
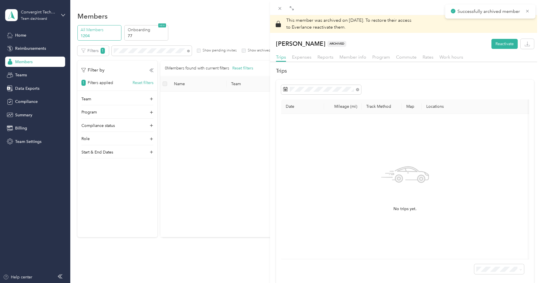
click at [211, 34] on div "This member was archived on [DATE] . To restore their access to Everlance react…" at bounding box center [270, 141] width 540 height 283
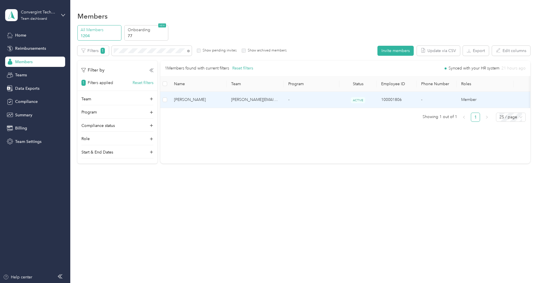
click at [230, 100] on td "[PERSON_NAME][EMAIL_ADDRESS][PERSON_NAME][DOMAIN_NAME]" at bounding box center [255, 100] width 57 height 16
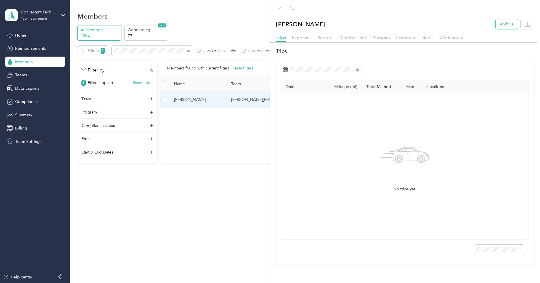
click at [501, 26] on button "Archive" at bounding box center [507, 24] width 22 height 10
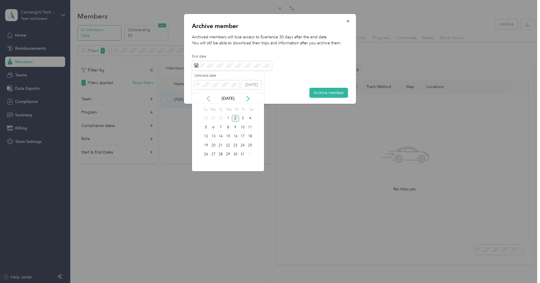
click at [208, 99] on icon at bounding box center [208, 99] width 6 height 6
click at [210, 119] on div "1" at bounding box center [213, 118] width 7 height 7
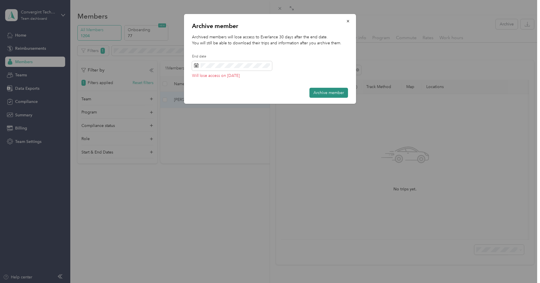
click at [317, 91] on button "Archive member" at bounding box center [328, 93] width 39 height 10
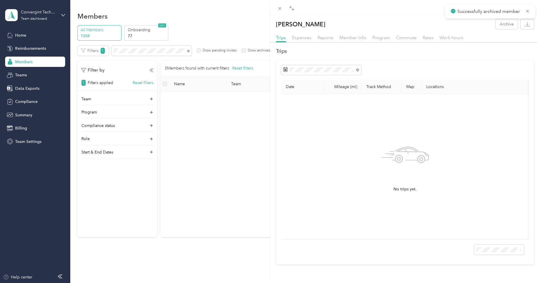
click at [252, 118] on div "[PERSON_NAME] Archive Trips Expenses Reports Member info Program Commute Rates …" at bounding box center [270, 141] width 540 height 283
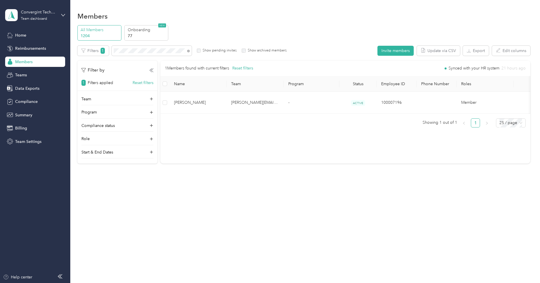
click at [200, 90] on th "Name" at bounding box center [197, 84] width 57 height 16
click at [202, 99] on span "[PERSON_NAME]" at bounding box center [198, 102] width 48 height 6
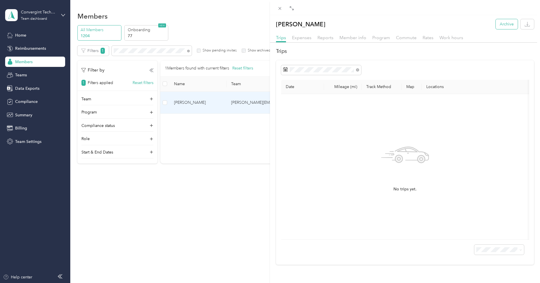
click at [497, 22] on button "Archive" at bounding box center [507, 24] width 22 height 10
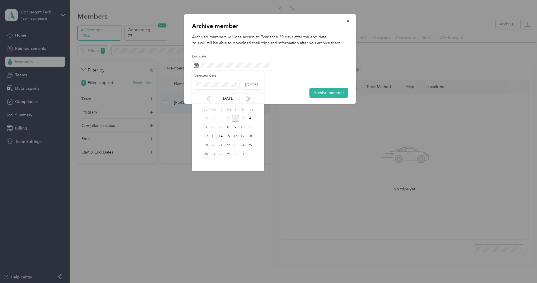
click at [208, 99] on icon at bounding box center [208, 99] width 6 height 6
click at [212, 118] on div "1" at bounding box center [213, 118] width 7 height 7
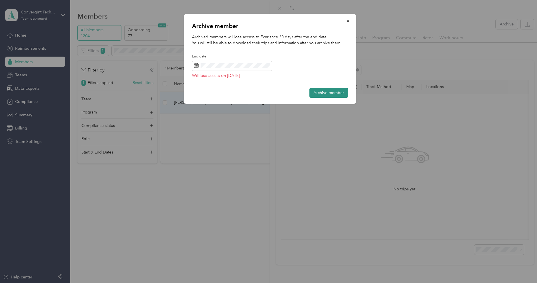
click at [323, 89] on button "Archive member" at bounding box center [328, 93] width 39 height 10
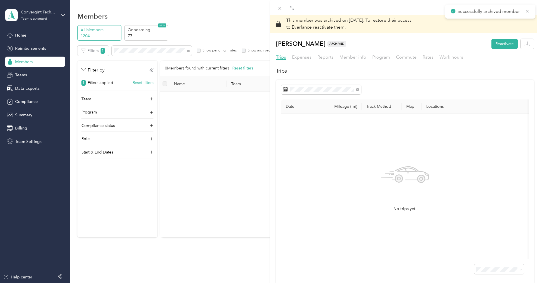
click at [223, 135] on div "This member was archived on [DATE] . To restore their access to Everlance react…" at bounding box center [270, 141] width 540 height 283
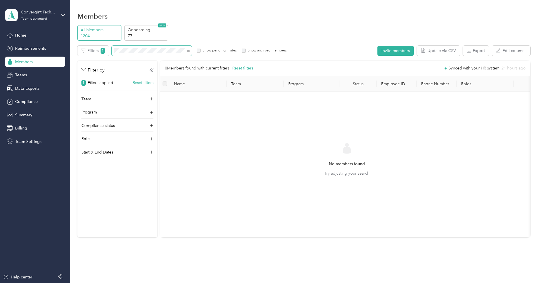
click at [143, 53] on span at bounding box center [152, 51] width 80 height 10
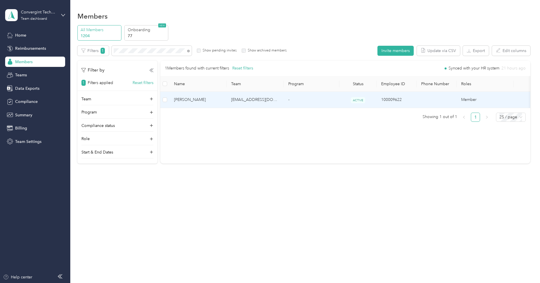
click at [232, 98] on td "[EMAIL_ADDRESS][DOMAIN_NAME]" at bounding box center [255, 100] width 57 height 16
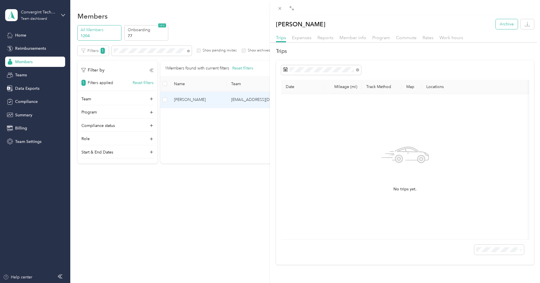
click at [503, 25] on button "Archive" at bounding box center [507, 24] width 22 height 10
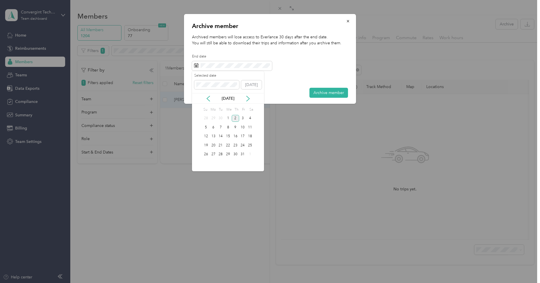
click at [209, 101] on div "[DATE]" at bounding box center [228, 98] width 72 height 11
click at [208, 100] on icon at bounding box center [208, 98] width 3 height 5
click at [213, 118] on div "1" at bounding box center [213, 118] width 7 height 7
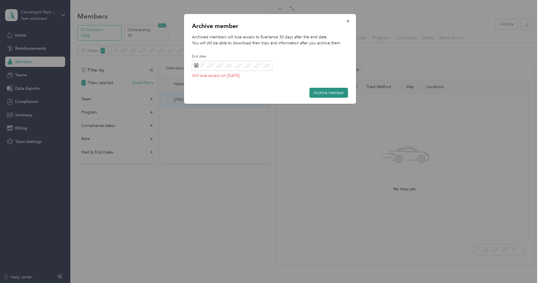
click at [325, 93] on button "Archive member" at bounding box center [328, 93] width 39 height 10
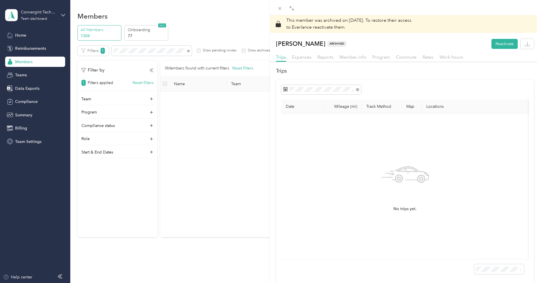
click at [230, 127] on div "This member was archived on [DATE] . To restore their access to Everlance react…" at bounding box center [270, 141] width 540 height 283
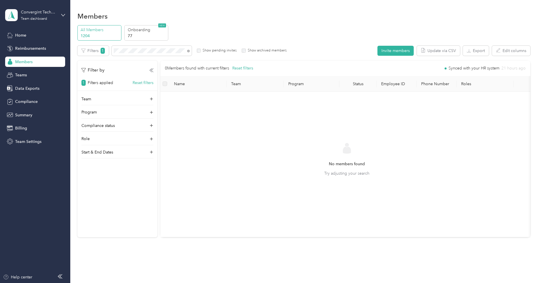
click at [230, 283] on div "Drag to resize Click to close This member was archived on [DATE] . To restore t…" at bounding box center [268, 283] width 537 height 0
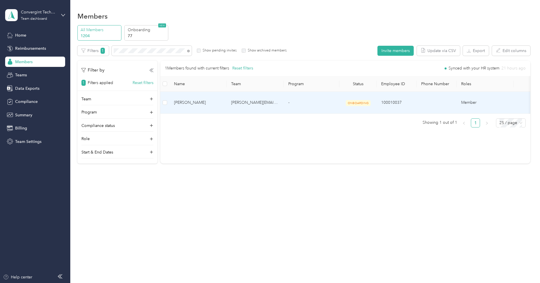
click at [200, 99] on span "[PERSON_NAME]" at bounding box center [198, 102] width 48 height 6
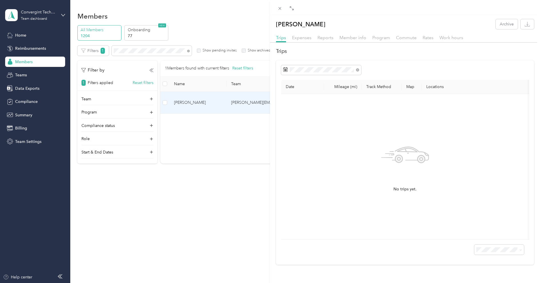
click at [495, 25] on div "[PERSON_NAME] Archive" at bounding box center [405, 24] width 270 height 10
click at [504, 26] on button "Archive" at bounding box center [507, 24] width 22 height 10
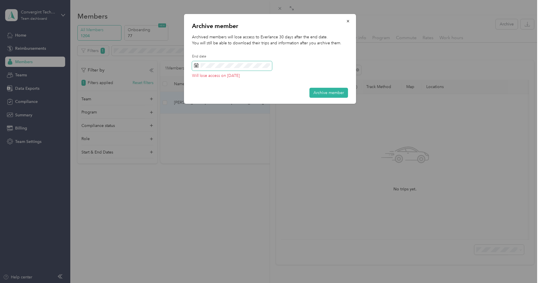
click at [262, 71] on span at bounding box center [232, 66] width 80 height 10
click at [248, 62] on span at bounding box center [232, 66] width 80 height 10
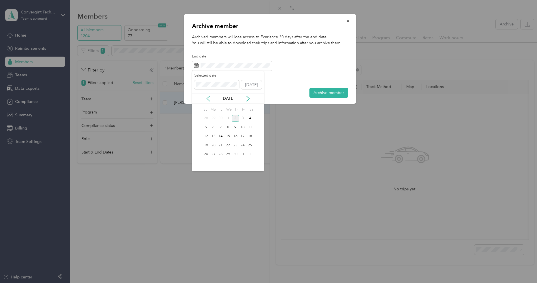
click at [209, 98] on icon at bounding box center [208, 99] width 6 height 6
click at [212, 116] on div "1" at bounding box center [213, 118] width 7 height 7
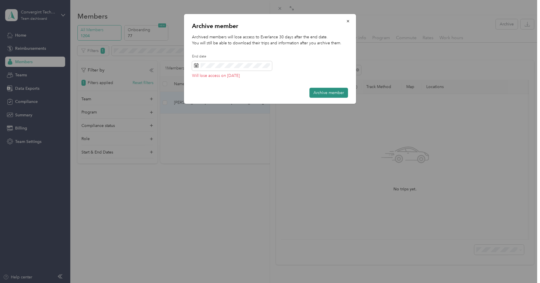
click at [330, 92] on button "Archive member" at bounding box center [328, 93] width 39 height 10
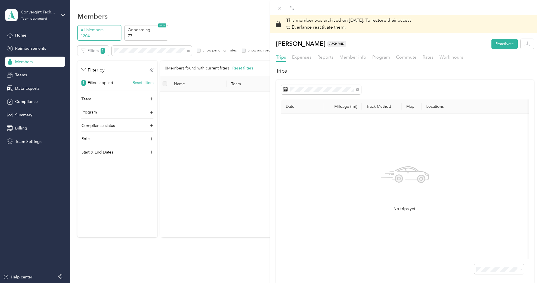
click at [233, 159] on div "This member was archived on [DATE] . To restore their access to Everlance react…" at bounding box center [270, 141] width 540 height 283
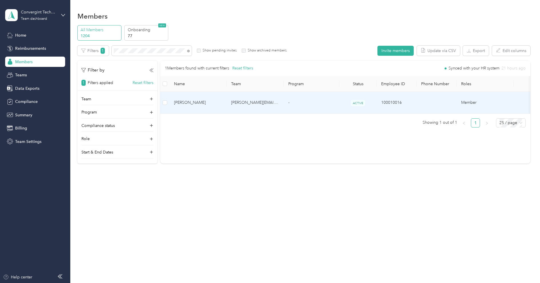
click at [224, 100] on td "[PERSON_NAME]" at bounding box center [197, 103] width 57 height 22
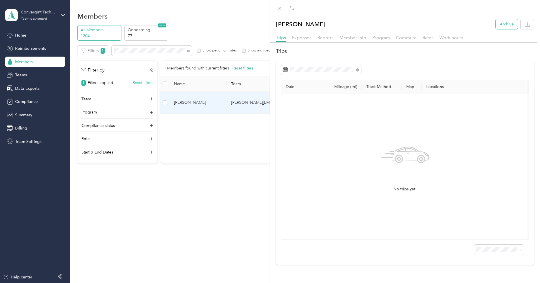
click at [503, 23] on button "Archive" at bounding box center [507, 24] width 22 height 10
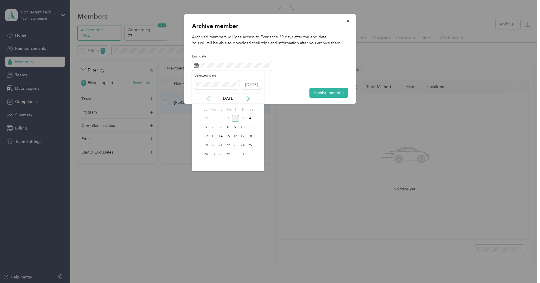
click at [206, 100] on icon at bounding box center [208, 99] width 6 height 6
click at [218, 116] on div "2" at bounding box center [220, 118] width 7 height 7
click at [214, 115] on div "1" at bounding box center [213, 118] width 7 height 7
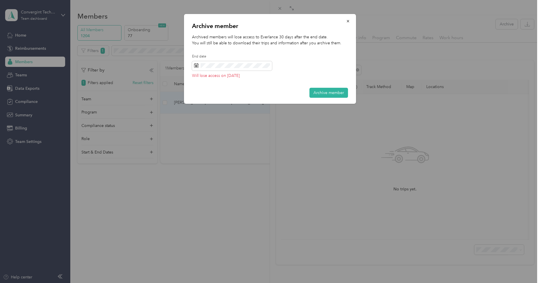
click at [321, 81] on div "Archived members will lose access to Everlance 30 days after the end date. You …" at bounding box center [270, 58] width 156 height 48
click at [321, 93] on button "Archive member" at bounding box center [328, 93] width 39 height 10
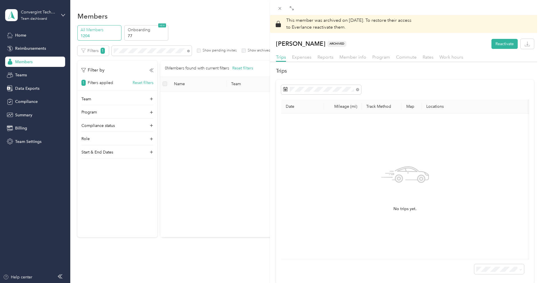
click at [167, 48] on div "This member was archived on [DATE] . To restore their access to Everlance react…" at bounding box center [270, 141] width 540 height 283
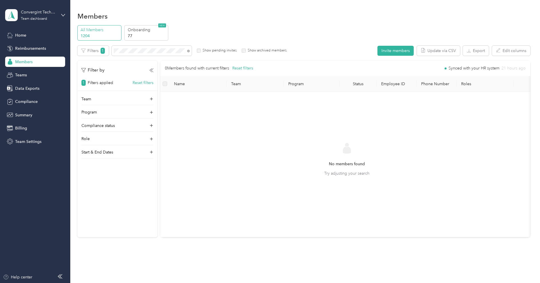
click at [162, 49] on div at bounding box center [270, 141] width 540 height 283
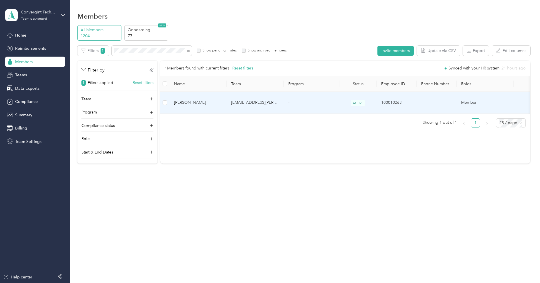
click at [261, 106] on td "[EMAIL_ADDRESS][PERSON_NAME][DOMAIN_NAME]" at bounding box center [255, 103] width 57 height 22
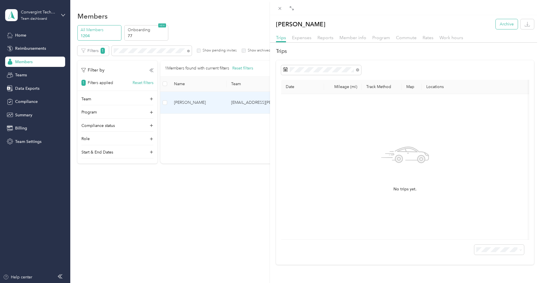
click at [499, 22] on button "Archive" at bounding box center [507, 24] width 22 height 10
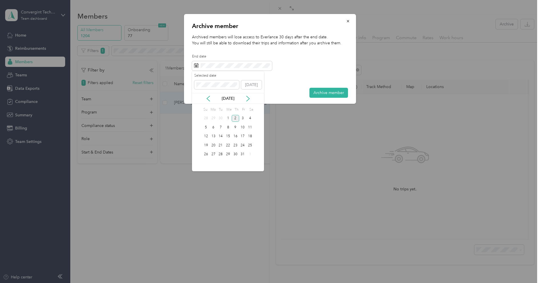
click at [208, 95] on div "[DATE]" at bounding box center [228, 98] width 72 height 11
click at [209, 99] on icon at bounding box center [208, 99] width 6 height 6
click at [212, 117] on div "1" at bounding box center [213, 118] width 7 height 7
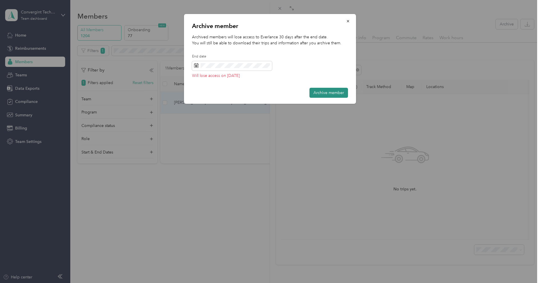
click at [334, 91] on button "Archive member" at bounding box center [328, 93] width 39 height 10
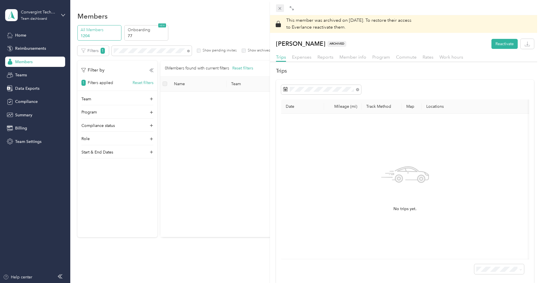
click at [279, 9] on icon at bounding box center [280, 8] width 3 height 3
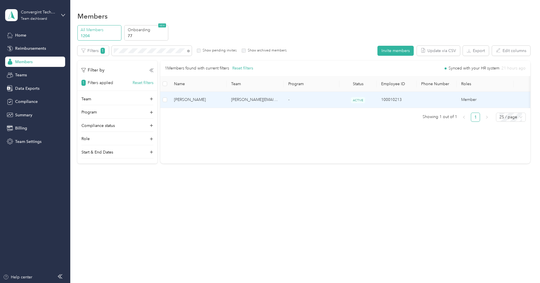
click at [230, 99] on td "[PERSON_NAME][EMAIL_ADDRESS][PERSON_NAME][DOMAIN_NAME]" at bounding box center [255, 100] width 57 height 16
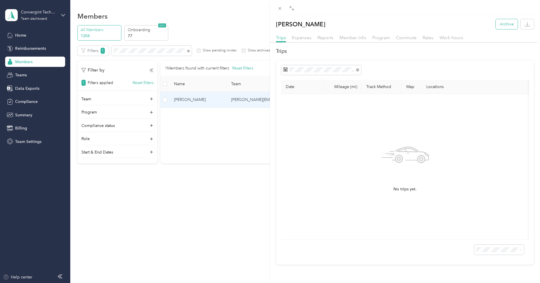
click at [509, 24] on button "Archive" at bounding box center [507, 24] width 22 height 10
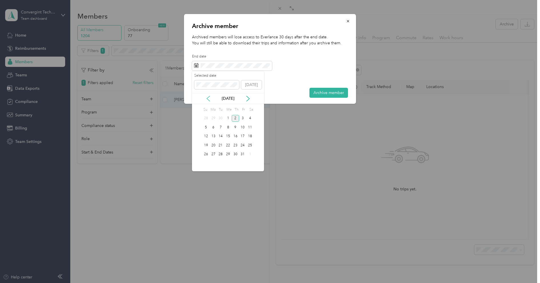
click at [210, 96] on icon at bounding box center [208, 99] width 6 height 6
click at [215, 118] on div "1" at bounding box center [213, 118] width 7 height 7
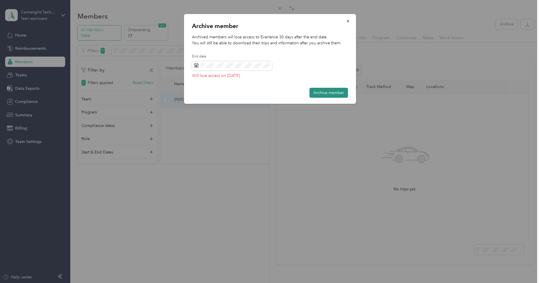
click at [330, 95] on button "Archive member" at bounding box center [328, 93] width 39 height 10
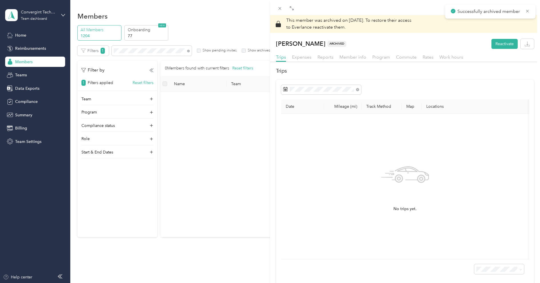
click at [241, 15] on div "This member was archived on [DATE] . To restore their access to Everlance react…" at bounding box center [270, 141] width 540 height 283
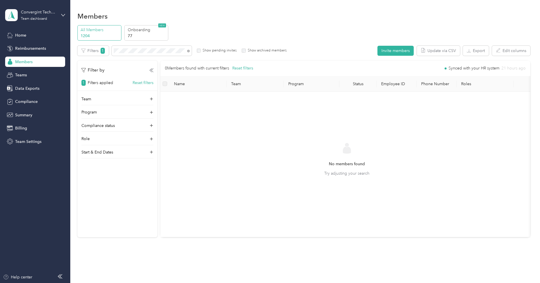
click at [241, 15] on div at bounding box center [270, 141] width 540 height 283
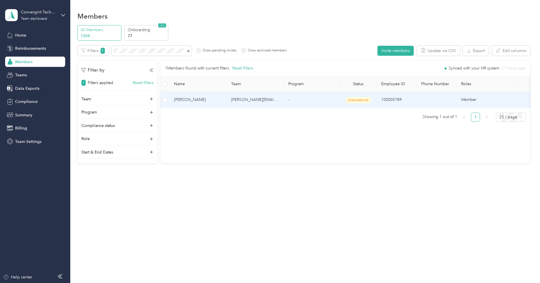
click at [275, 102] on td "[PERSON_NAME][EMAIL_ADDRESS][DOMAIN_NAME]" at bounding box center [255, 100] width 57 height 16
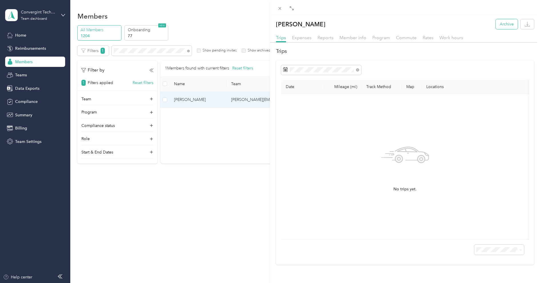
click at [501, 23] on button "Archive" at bounding box center [507, 24] width 22 height 10
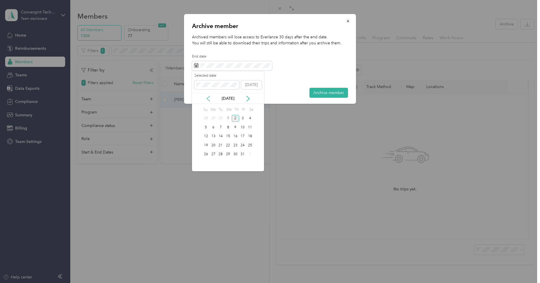
click at [209, 97] on icon at bounding box center [208, 99] width 6 height 6
click at [212, 119] on div "1" at bounding box center [213, 118] width 7 height 7
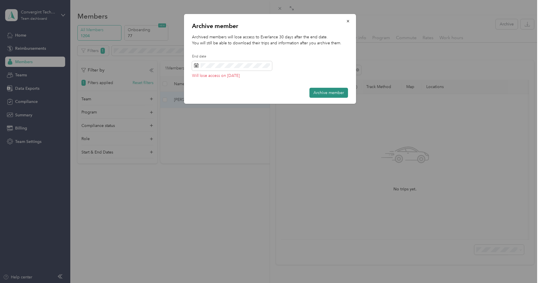
click at [337, 94] on button "Archive member" at bounding box center [328, 93] width 39 height 10
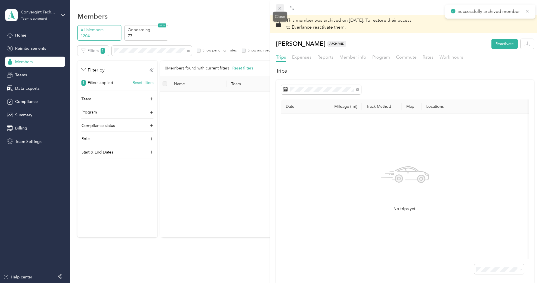
click at [281, 6] on icon at bounding box center [279, 8] width 5 height 5
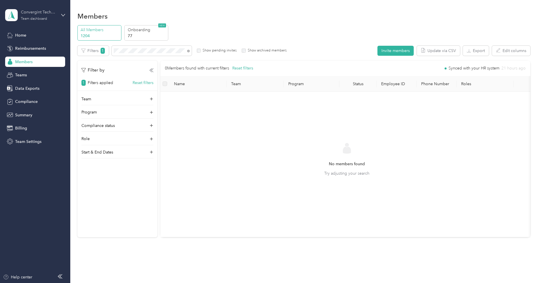
click at [42, 15] on div "Convergint Technologies Team dashboard" at bounding box center [39, 14] width 36 height 11
click at [31, 70] on div "Log out" at bounding box center [21, 73] width 22 height 6
